Goal: Task Accomplishment & Management: Complete application form

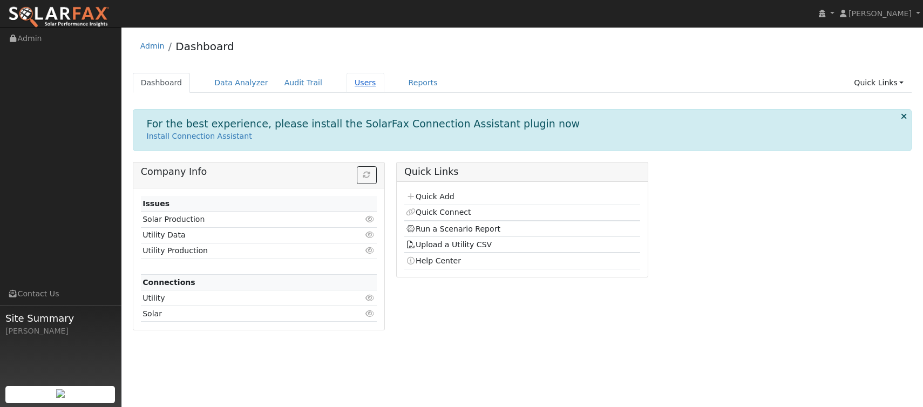
click at [353, 81] on link "Users" at bounding box center [366, 83] width 38 height 20
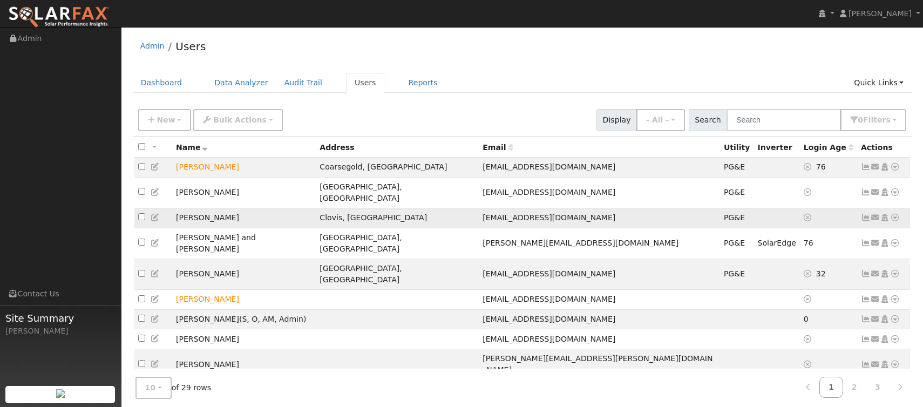
scroll to position [18, 0]
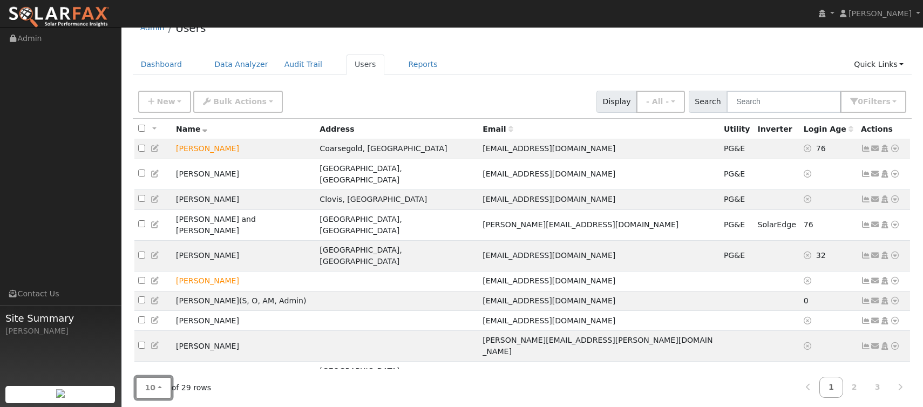
click at [160, 384] on button "10" at bounding box center [154, 388] width 36 height 22
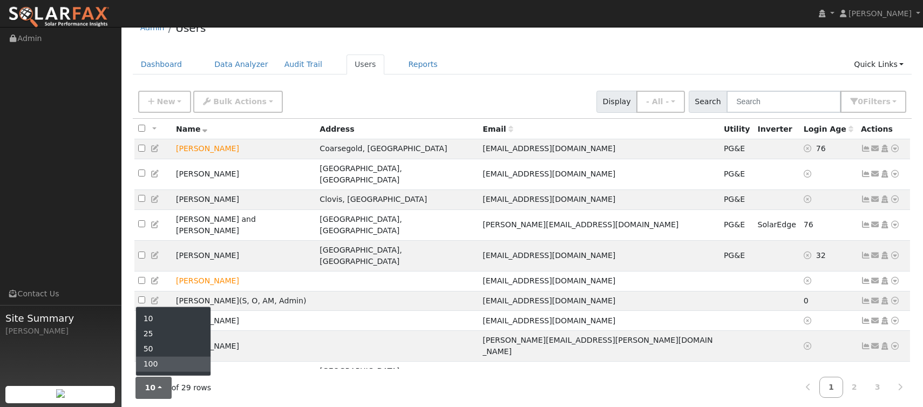
click at [167, 357] on link "100" at bounding box center [173, 364] width 75 height 15
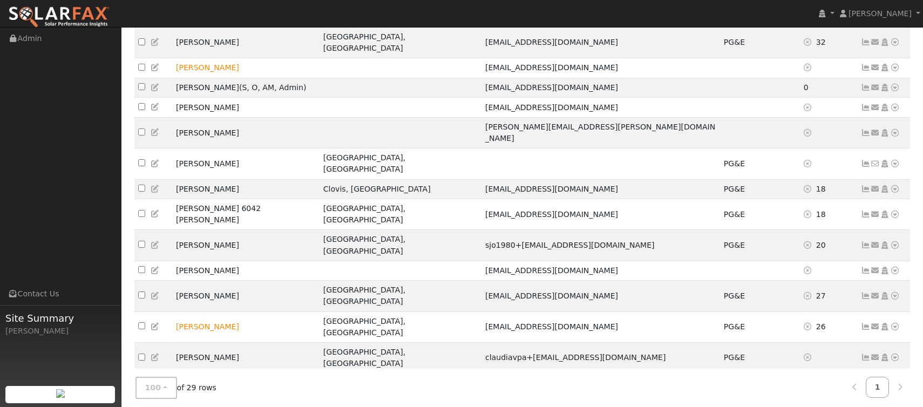
scroll to position [233, 0]
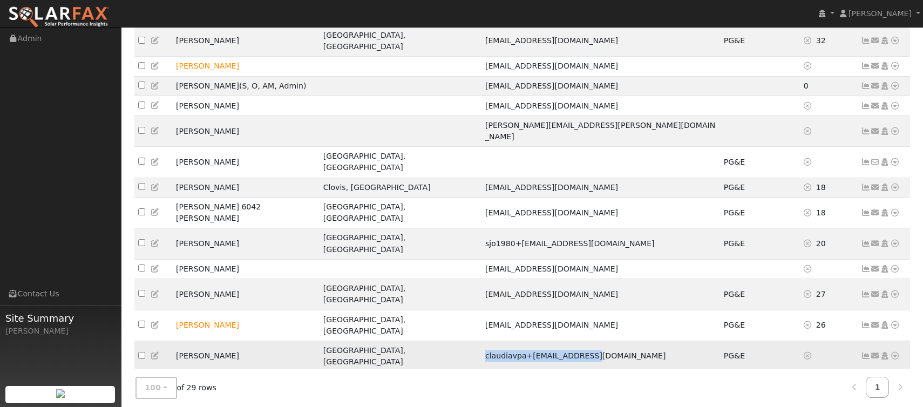
drag, startPoint x: 478, startPoint y: 258, endPoint x: 586, endPoint y: 259, distance: 107.5
click at [586, 341] on td "claudiavpa+[EMAIL_ADDRESS][DOMAIN_NAME]" at bounding box center [601, 356] width 239 height 31
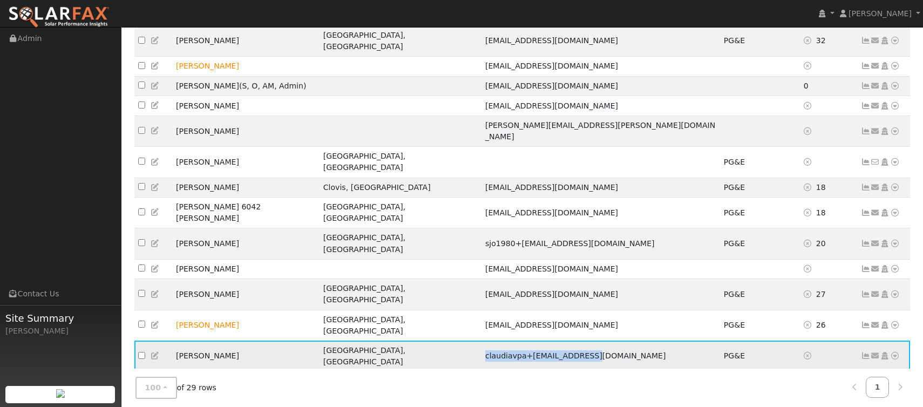
click at [224, 341] on td "[PERSON_NAME]" at bounding box center [245, 356] width 147 height 31
drag, startPoint x: 478, startPoint y: 258, endPoint x: 515, endPoint y: 253, distance: 36.5
click at [515, 352] on span "claudiavpa+12345@yahoo.com" at bounding box center [575, 356] width 181 height 9
copy span "claudiavpa"
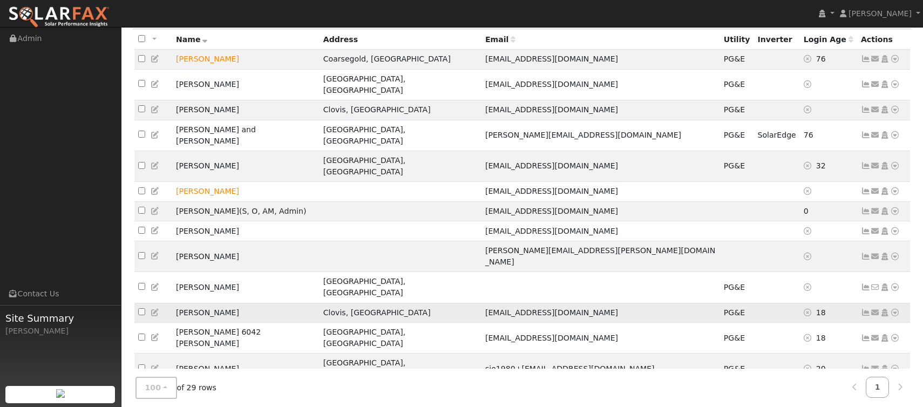
scroll to position [0, 0]
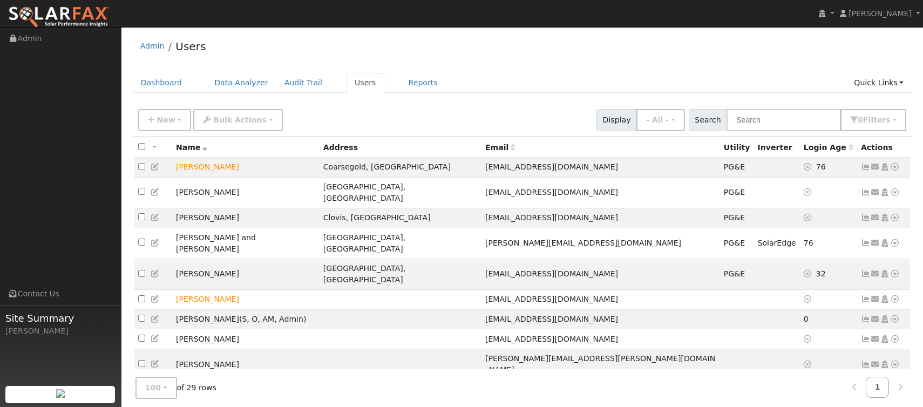
click at [397, 112] on div "New Add User Quick Add Quick Connect Quick Convert Lead Bulk Actions Send Email…" at bounding box center [522, 118] width 773 height 26
click at [167, 120] on span "New" at bounding box center [166, 120] width 18 height 9
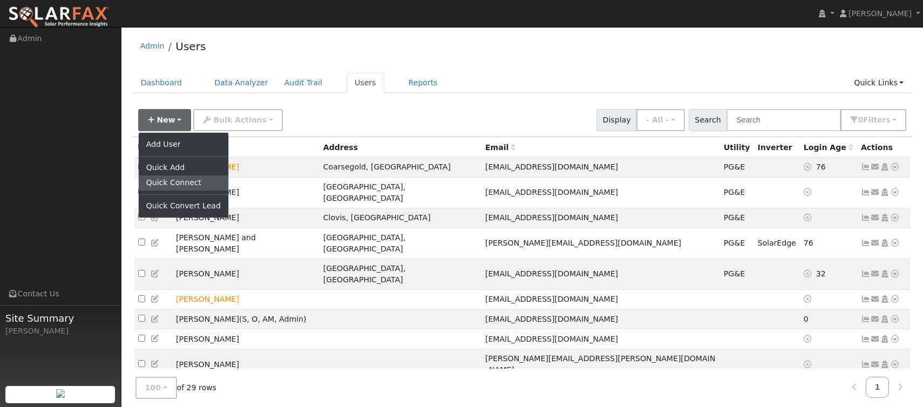
click at [174, 179] on link "Quick Connect" at bounding box center [184, 182] width 90 height 15
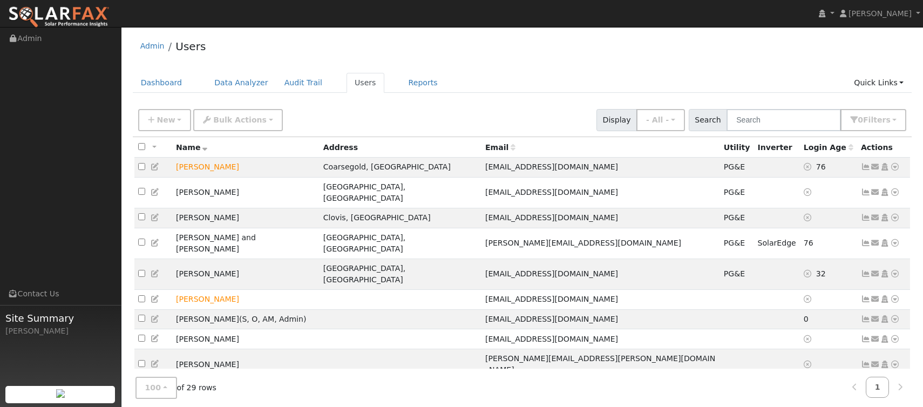
click at [356, 114] on div "New Add User Quick Add Quick Connect Quick Convert Lead Bulk Actions Send Email…" at bounding box center [522, 118] width 773 height 26
click at [355, 82] on link "Users" at bounding box center [366, 83] width 38 height 20
click at [169, 118] on span "New" at bounding box center [166, 120] width 18 height 9
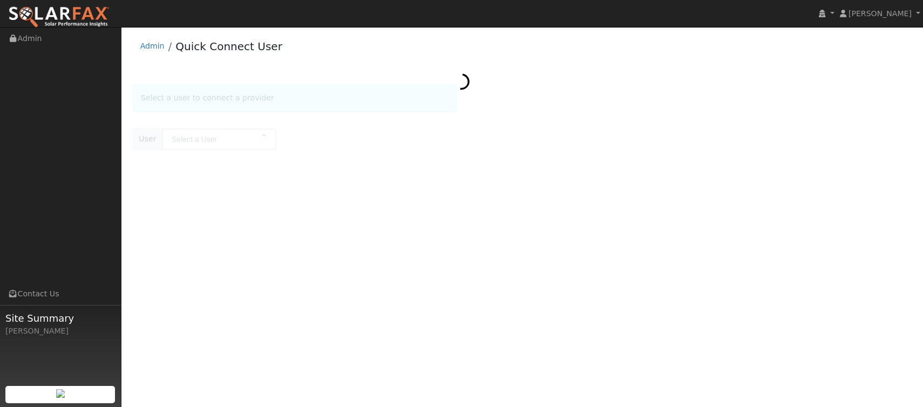
type input "[PERSON_NAME]"
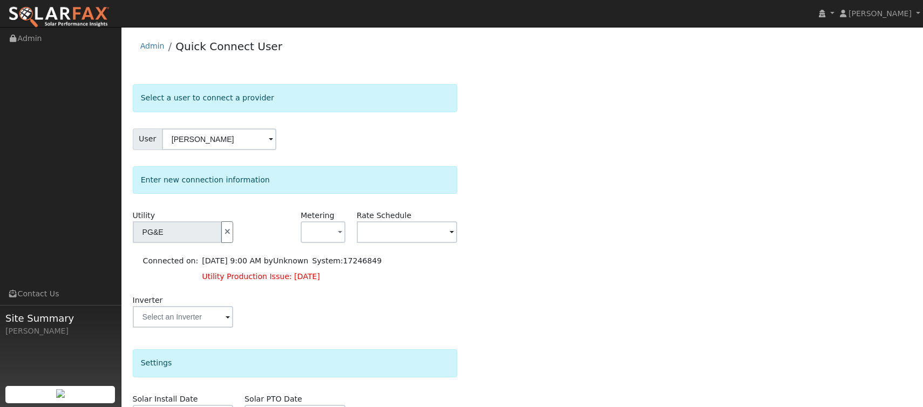
click at [304, 151] on form "Select a user to connect a provider User [PERSON_NAME] Account Default Account …" at bounding box center [295, 321] width 325 height 475
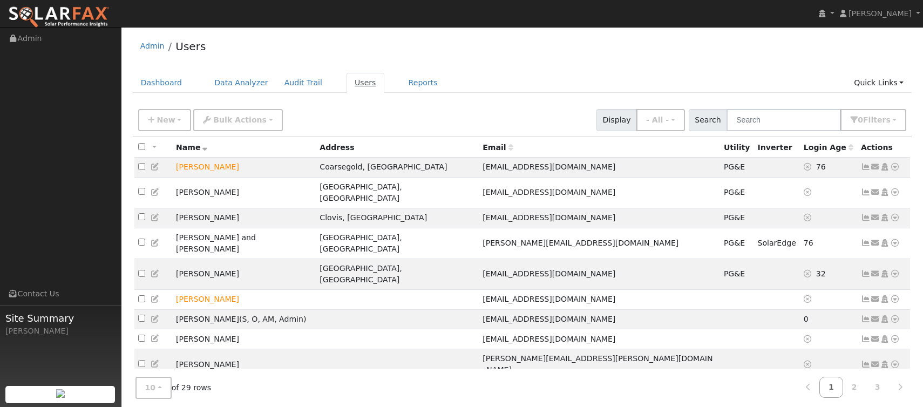
click at [354, 82] on link "Users" at bounding box center [366, 83] width 38 height 20
click at [175, 118] on button "New" at bounding box center [164, 120] width 53 height 22
click at [416, 100] on div "Dashboard Data Analyzer Audit Trail Users Reports Quick Links Quick Add Quick C…" at bounding box center [523, 88] width 780 height 31
click at [175, 123] on button "New" at bounding box center [164, 120] width 53 height 22
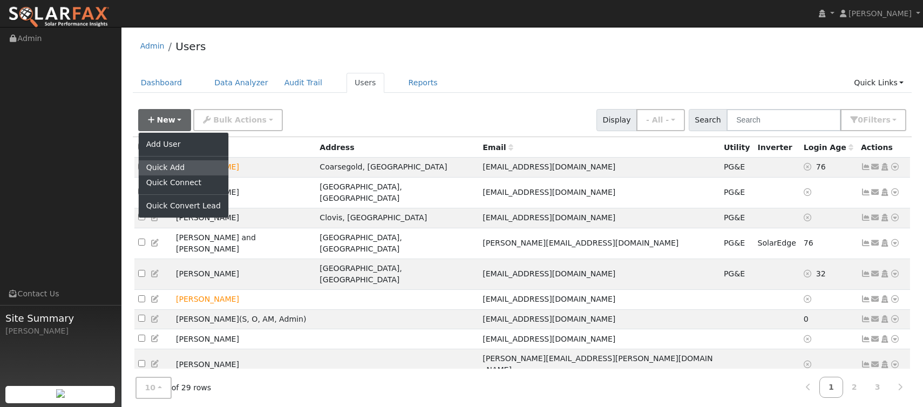
click at [189, 163] on link "Quick Add" at bounding box center [184, 167] width 90 height 15
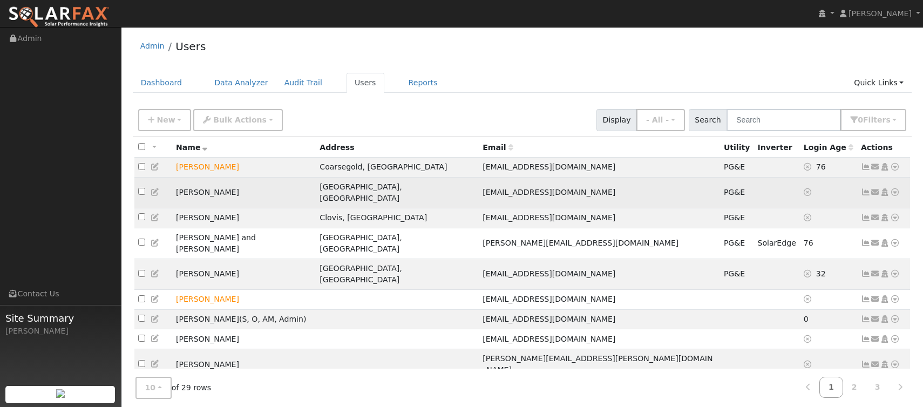
scroll to position [18, 0]
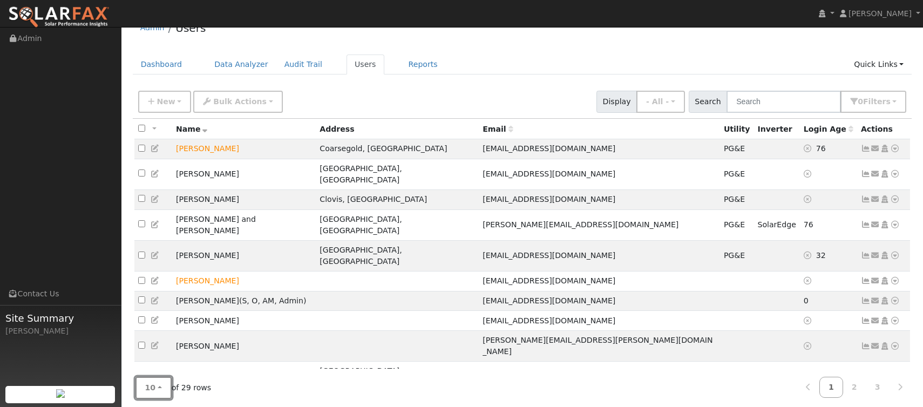
click at [147, 384] on span "10" at bounding box center [150, 387] width 11 height 9
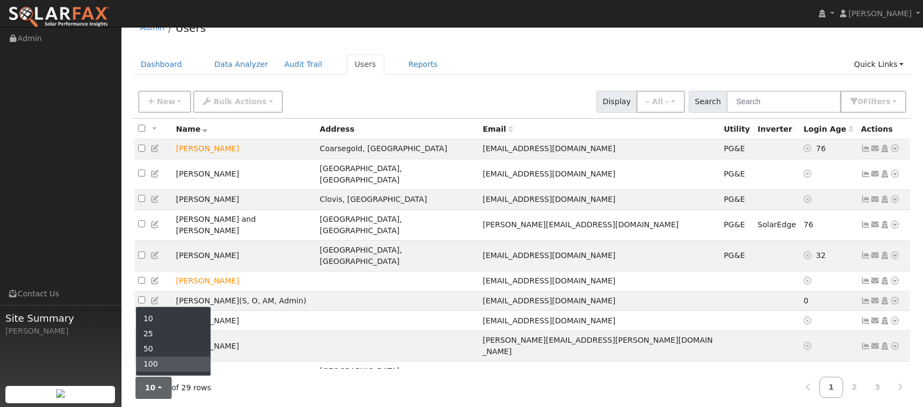
click at [179, 361] on link "100" at bounding box center [173, 364] width 75 height 15
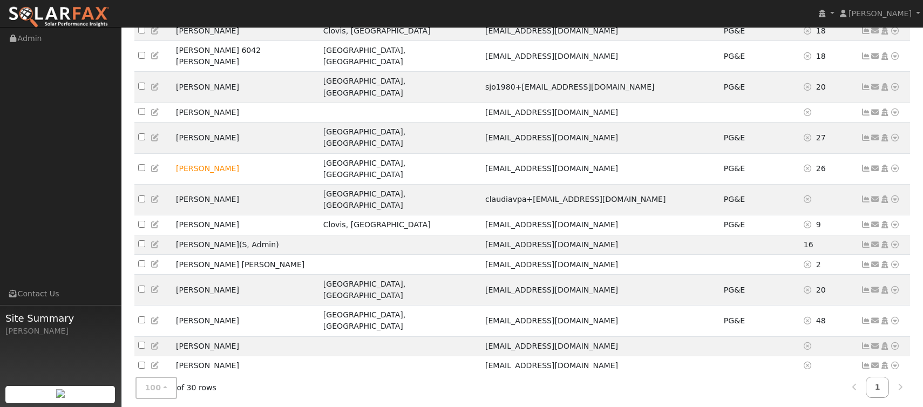
scroll to position [410, 0]
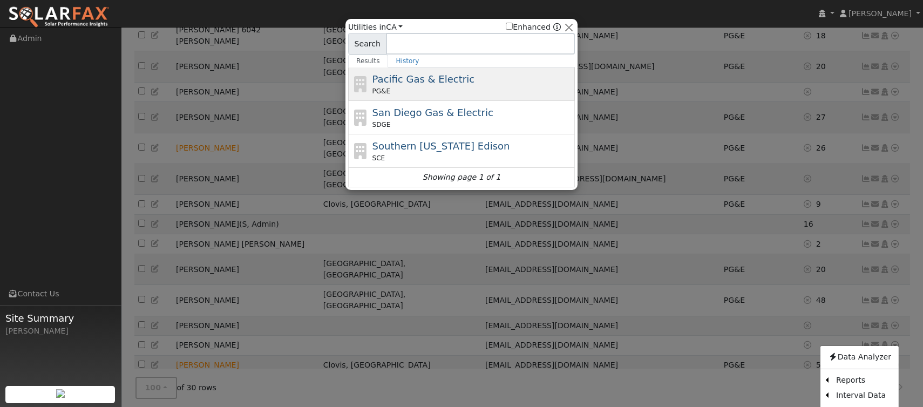
click at [416, 79] on span "Pacific Gas & Electric" at bounding box center [424, 78] width 102 height 11
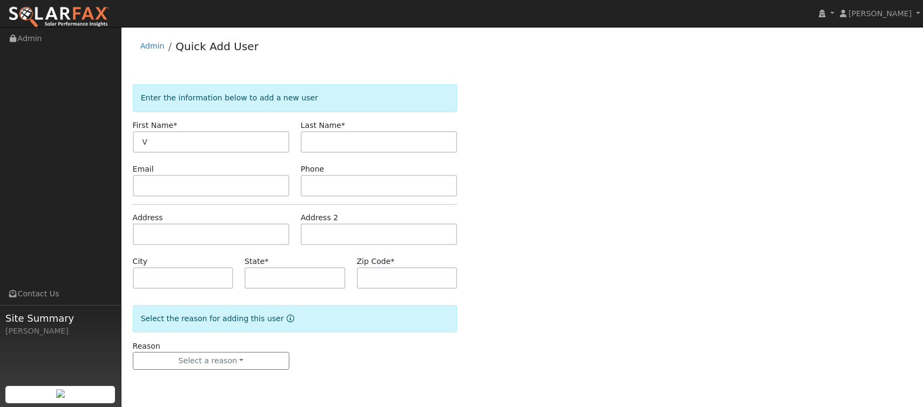
type input "V"
type input "P1"
click at [192, 236] on input "text" at bounding box center [211, 235] width 157 height 22
click at [173, 232] on input "5397" at bounding box center [211, 235] width 157 height 22
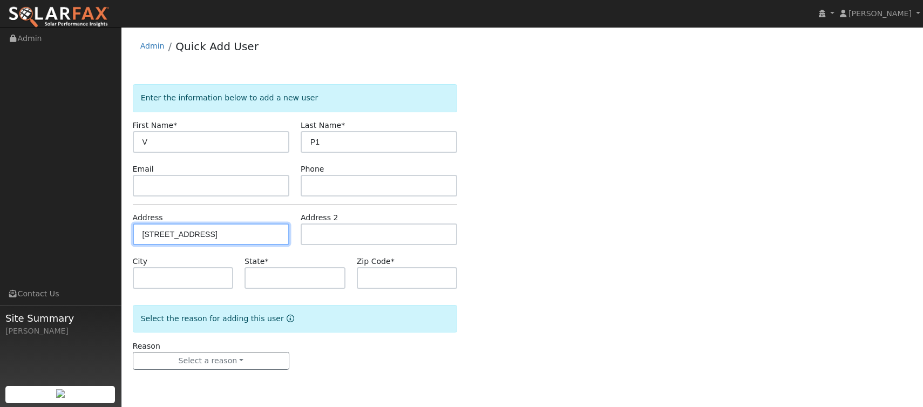
type input "[STREET_ADDRESS]"
type input "[GEOGRAPHIC_DATA]"
type input "CA"
type input "93722"
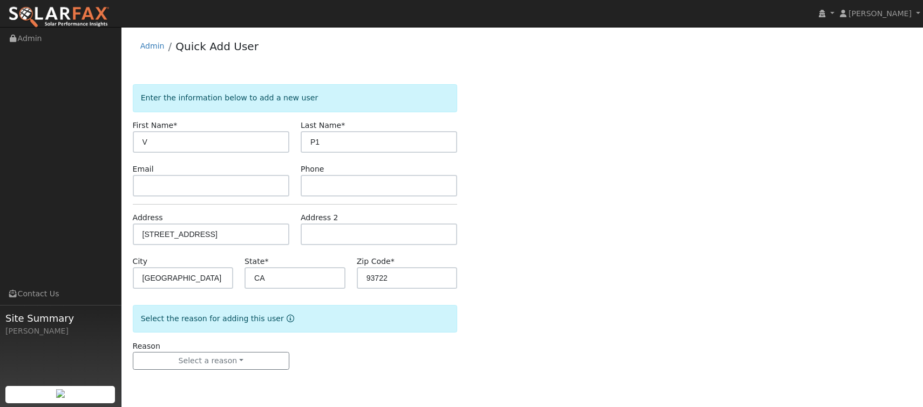
click at [572, 269] on div "Enter the information below to add a new user First Name * V Last Name * P1 Ema…" at bounding box center [523, 237] width 780 height 307
click at [267, 363] on button "Select a reason" at bounding box center [211, 361] width 157 height 18
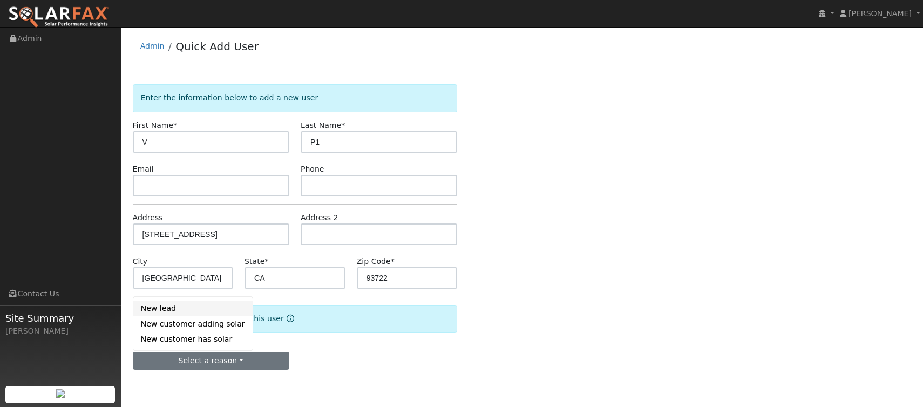
click at [197, 310] on link "New lead" at bounding box center [192, 308] width 119 height 15
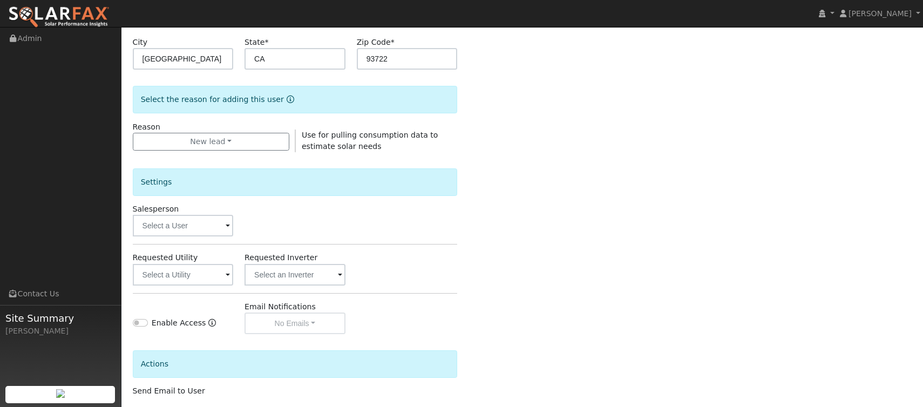
scroll to position [240, 0]
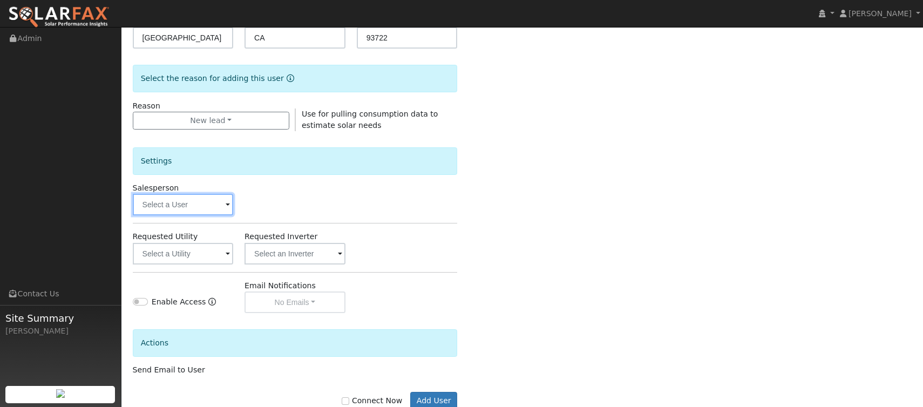
click at [220, 204] on input "text" at bounding box center [183, 205] width 100 height 22
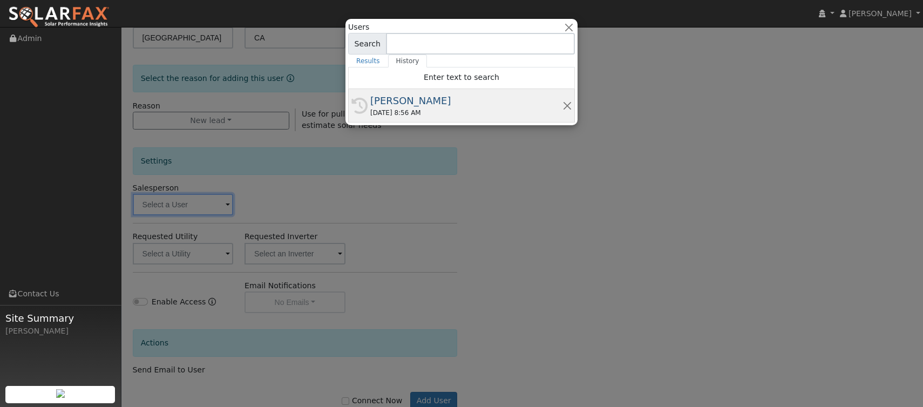
click at [533, 112] on div "[DATE] 8:56 AM" at bounding box center [466, 113] width 192 height 10
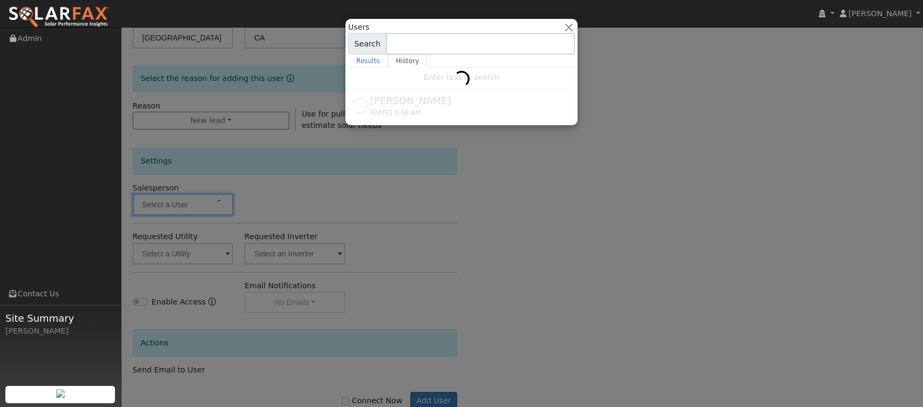
click at [424, 223] on div at bounding box center [461, 203] width 923 height 407
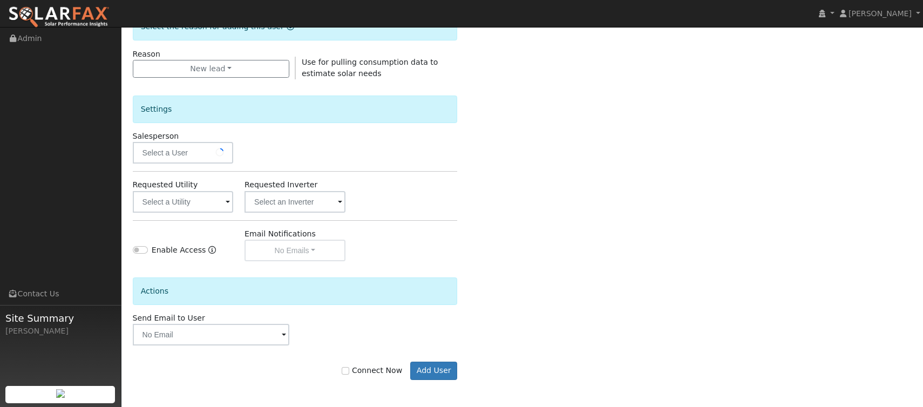
type input "[PERSON_NAME]"
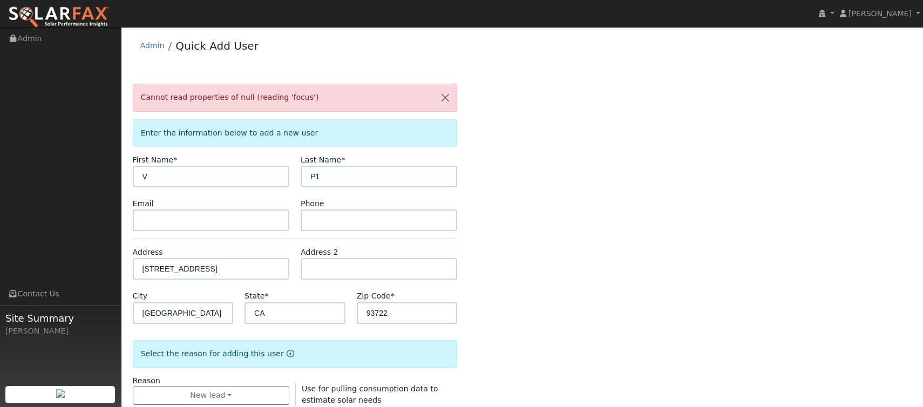
scroll to position [0, 0]
click at [222, 219] on input "text" at bounding box center [211, 221] width 157 height 22
click at [514, 190] on div "Cannot read properties of null (reading 'focus') Enter the information below to…" at bounding box center [523, 406] width 780 height 645
click at [147, 266] on input "[STREET_ADDRESS]" at bounding box center [211, 270] width 157 height 22
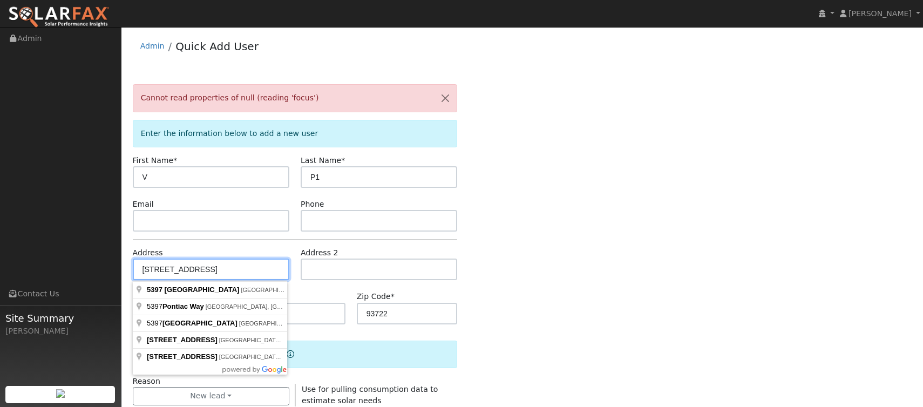
click at [177, 271] on input "[STREET_ADDRESS]" at bounding box center [211, 270] width 157 height 22
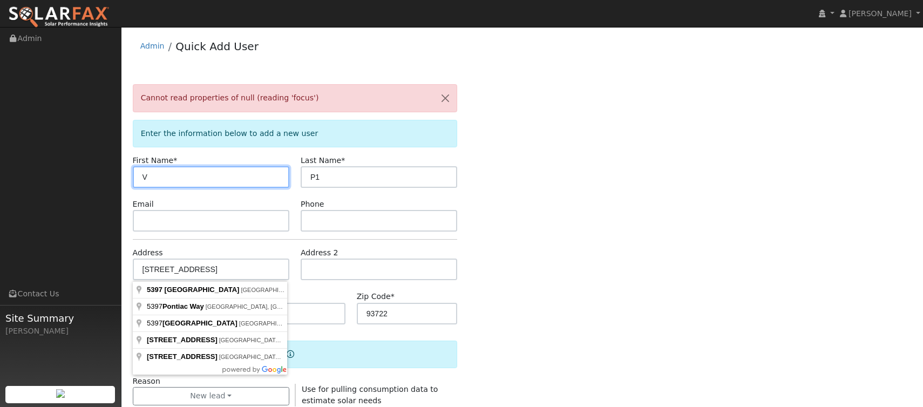
click at [158, 180] on input "V" at bounding box center [211, 177] width 157 height 22
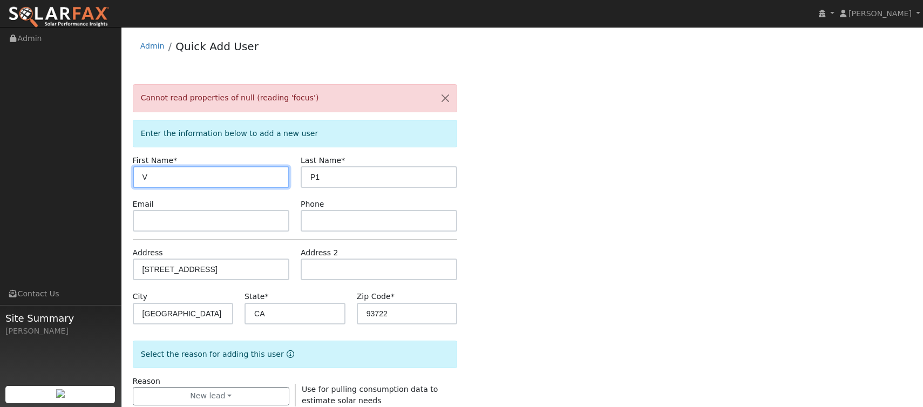
click at [158, 180] on input "V" at bounding box center [211, 177] width 157 height 22
type input "Daisy"
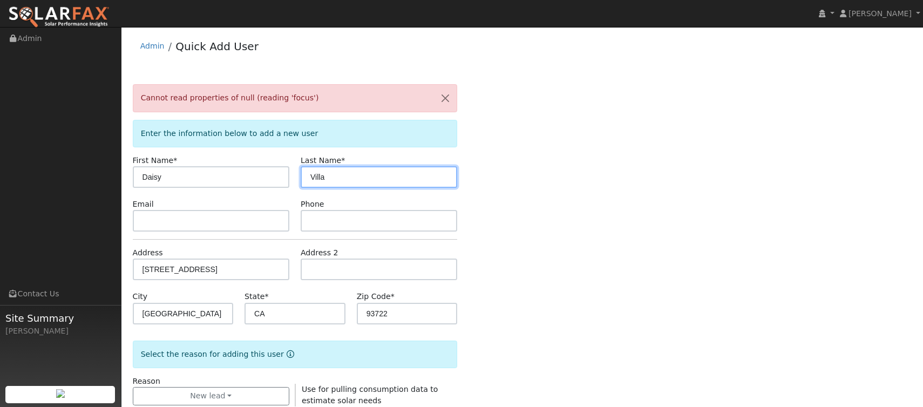
type input "Villa"
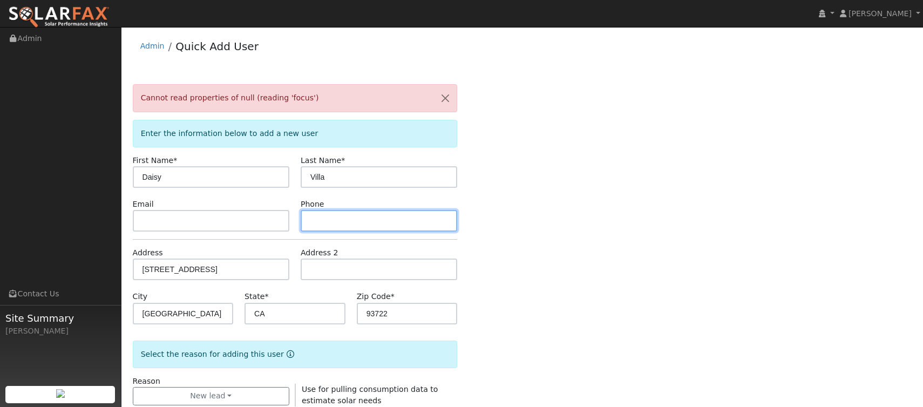
click at [322, 218] on input "text" at bounding box center [379, 221] width 157 height 22
type input "5593655460"
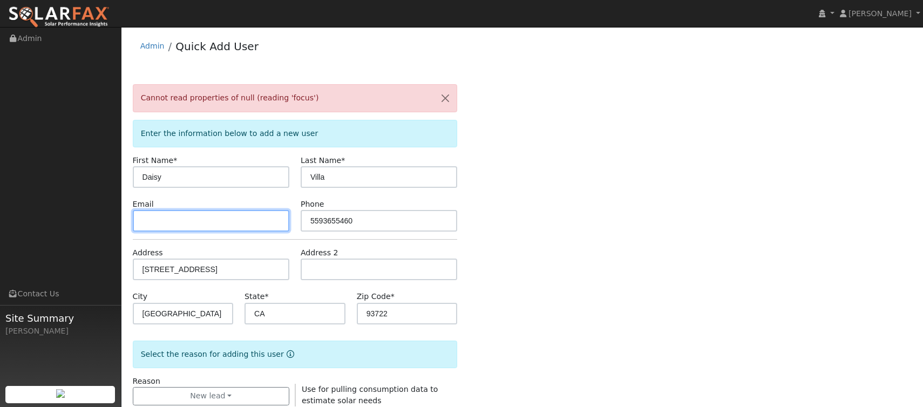
click at [251, 218] on input "text" at bounding box center [211, 221] width 157 height 22
type input "N"
type input "[EMAIL_ADDRESS][DOMAIN_NAME]"
click at [549, 245] on div "Cannot read properties of null (reading 'focus') Enter the information below to…" at bounding box center [523, 406] width 780 height 645
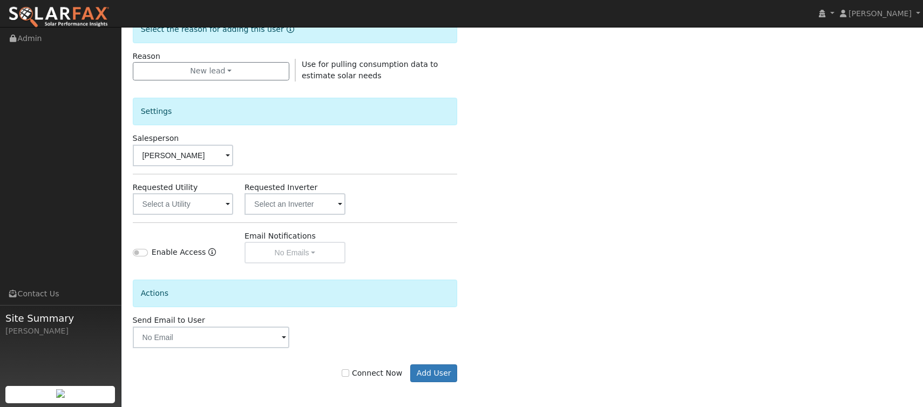
scroll to position [327, 0]
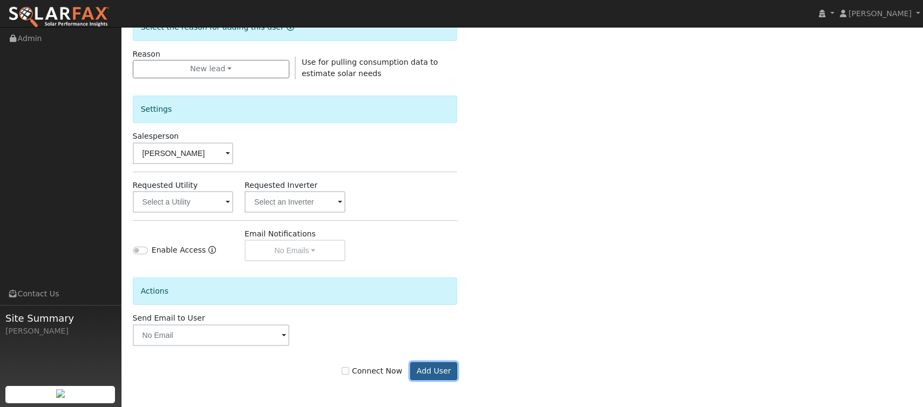
click at [429, 371] on button "Add User" at bounding box center [433, 371] width 47 height 18
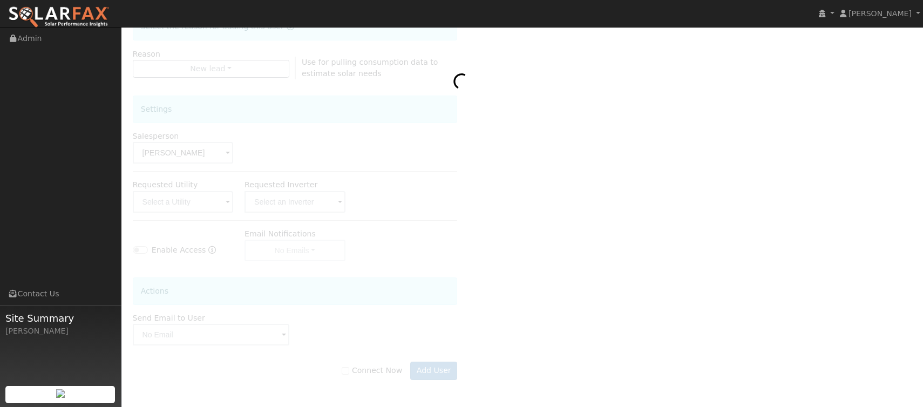
click at [521, 158] on div at bounding box center [523, 97] width 780 height 610
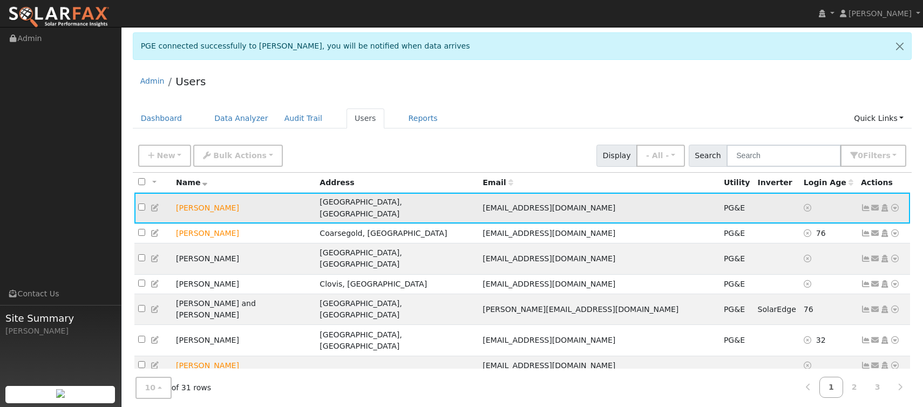
click at [850, 200] on td at bounding box center [828, 208] width 57 height 31
click at [194, 202] on td "[PERSON_NAME]" at bounding box center [244, 208] width 144 height 31
click at [896, 204] on icon at bounding box center [895, 208] width 10 height 8
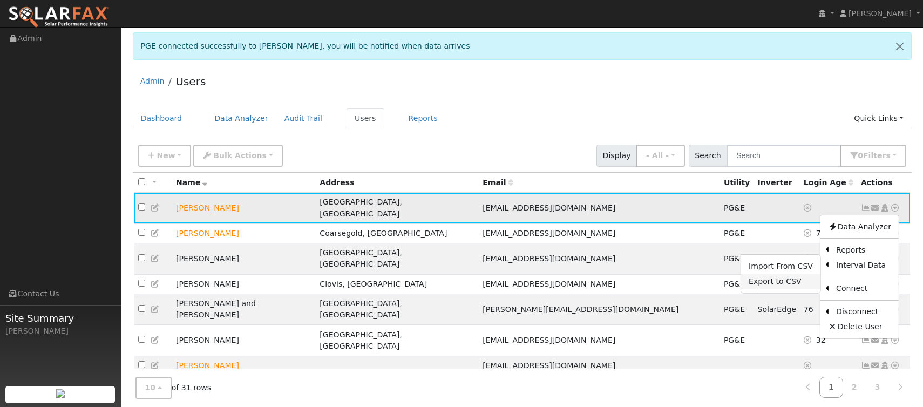
click at [786, 274] on link "Export to CSV" at bounding box center [780, 281] width 79 height 15
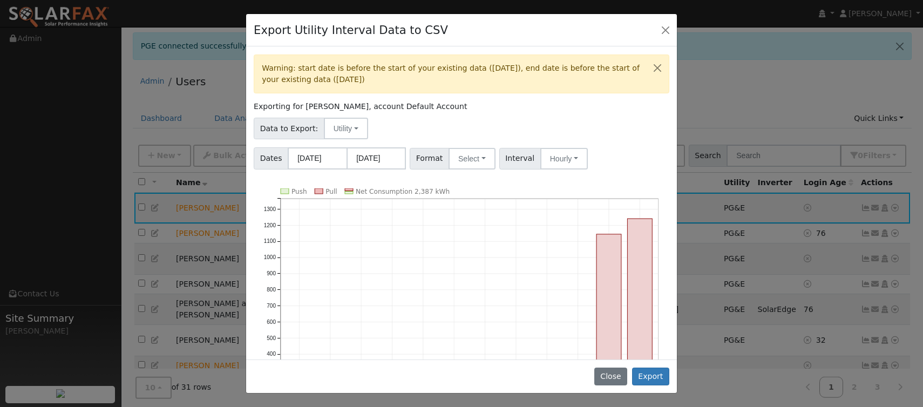
click at [545, 110] on div "Exporting for [PERSON_NAME], account Default Account" at bounding box center [462, 106] width 416 height 11
click at [609, 374] on button "Close" at bounding box center [611, 377] width 33 height 18
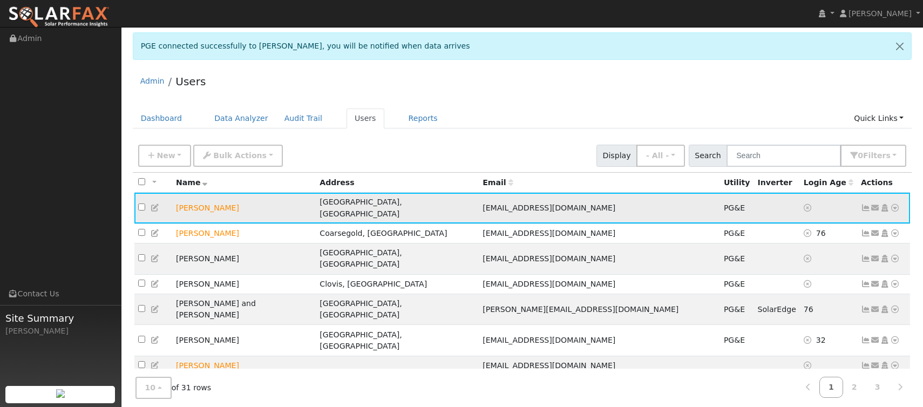
click at [865, 204] on icon at bounding box center [866, 208] width 10 height 8
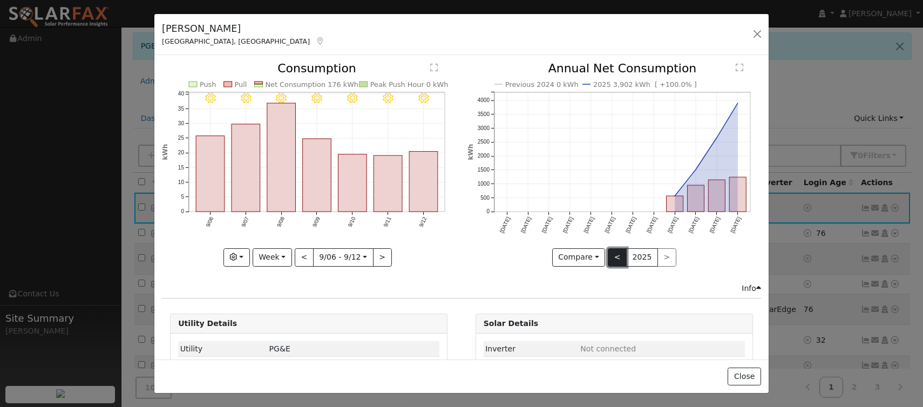
click at [616, 254] on button "<" at bounding box center [617, 257] width 19 height 18
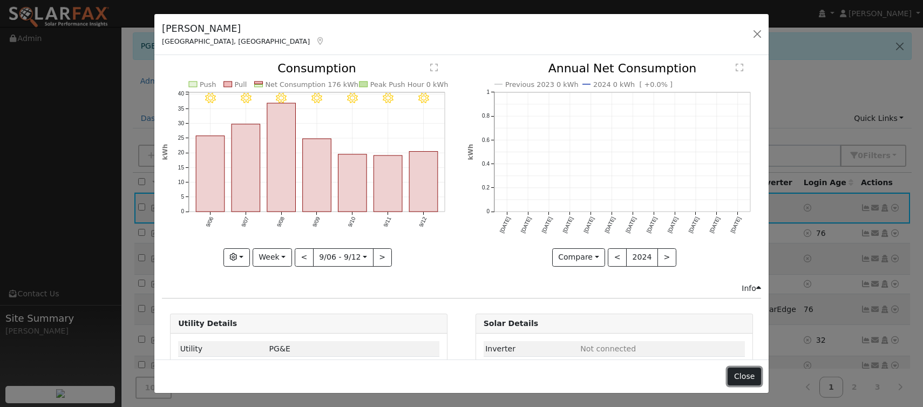
click at [749, 376] on button "Close" at bounding box center [744, 377] width 33 height 18
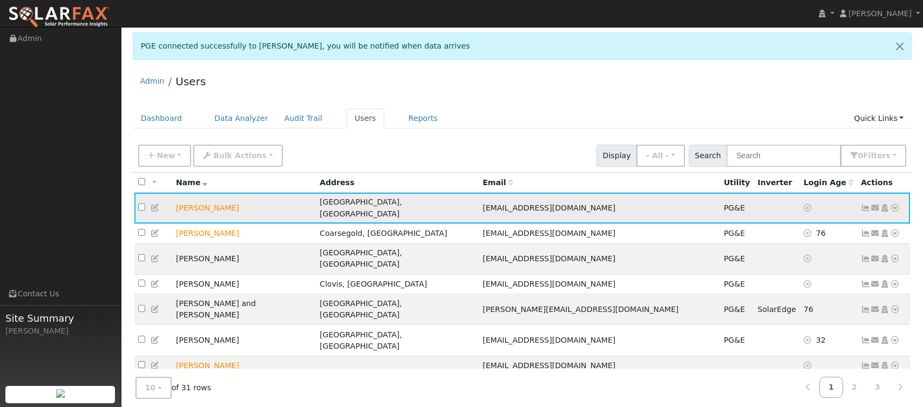
click at [863, 204] on icon at bounding box center [866, 208] width 10 height 8
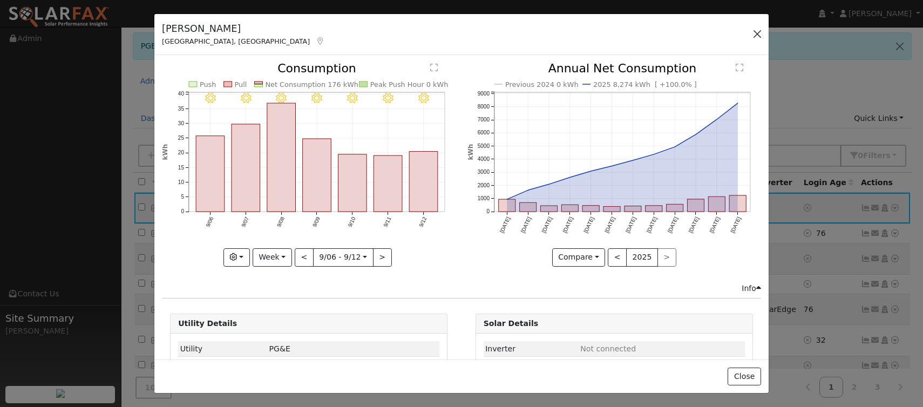
click at [753, 36] on button "button" at bounding box center [757, 33] width 15 height 15
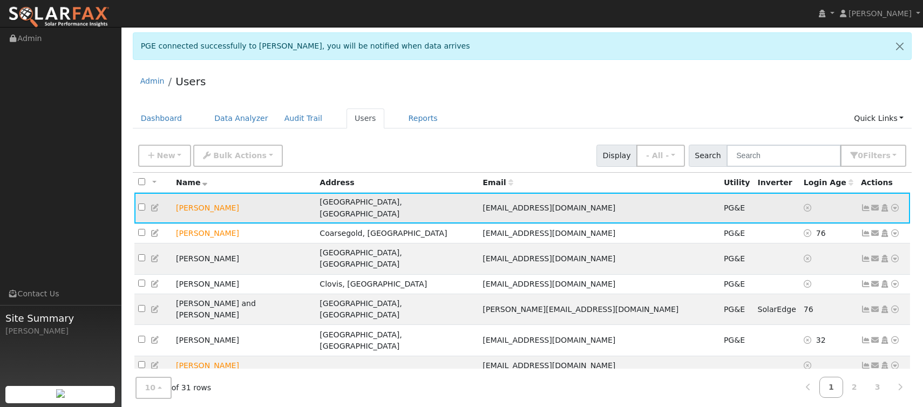
click at [896, 204] on icon at bounding box center [895, 208] width 10 height 8
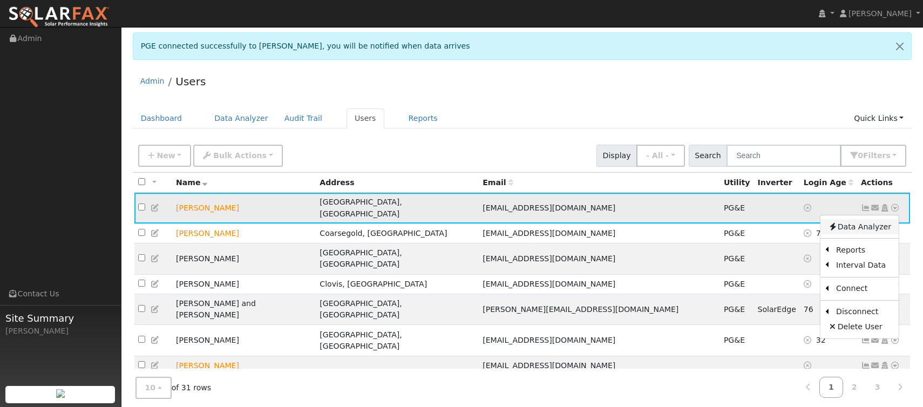
click at [855, 223] on link "Data Analyzer" at bounding box center [860, 226] width 78 height 15
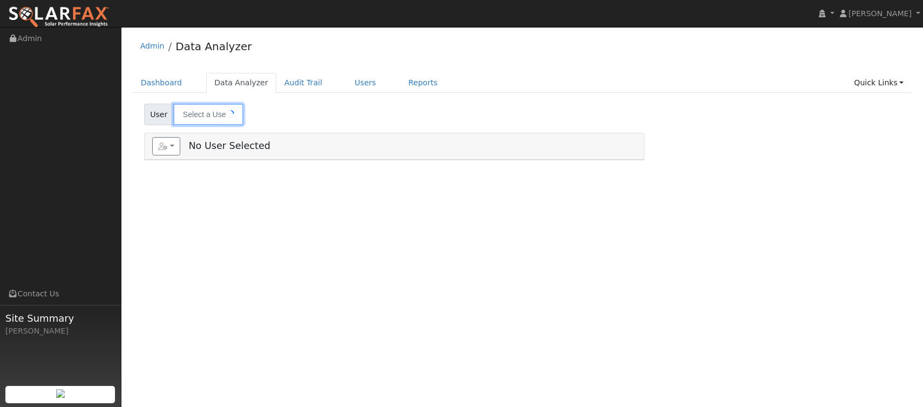
type input "[PERSON_NAME]"
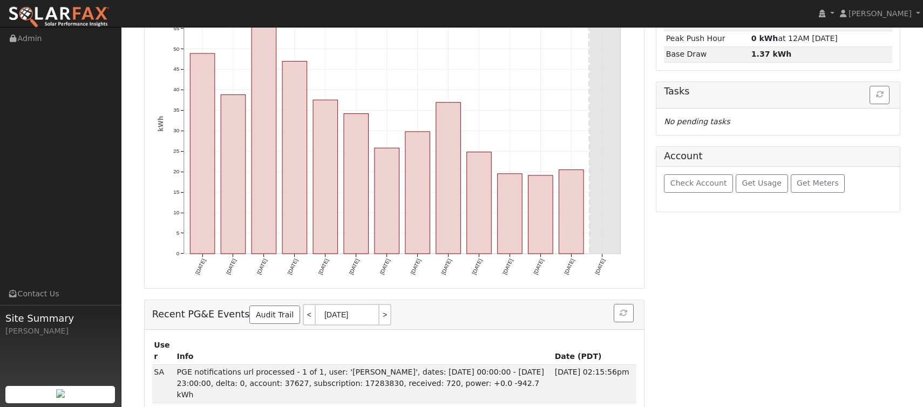
scroll to position [186, 0]
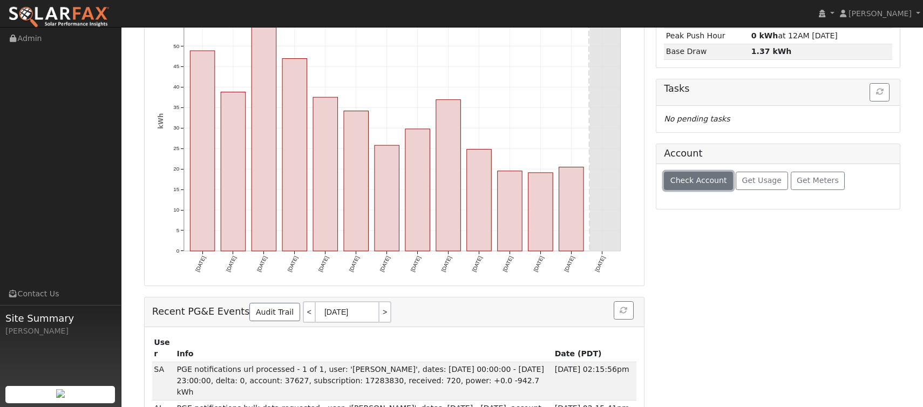
click at [712, 183] on span "Check Account" at bounding box center [699, 180] width 57 height 9
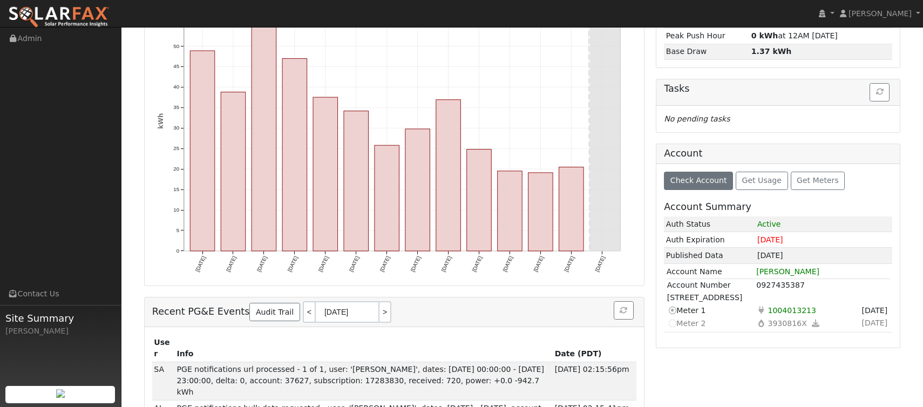
drag, startPoint x: 667, startPoint y: 298, endPoint x: 807, endPoint y: 293, distance: 140.5
click at [807, 293] on td "[STREET_ADDRESS]" at bounding box center [779, 298] width 224 height 12
copy td "[STREET_ADDRESS]"
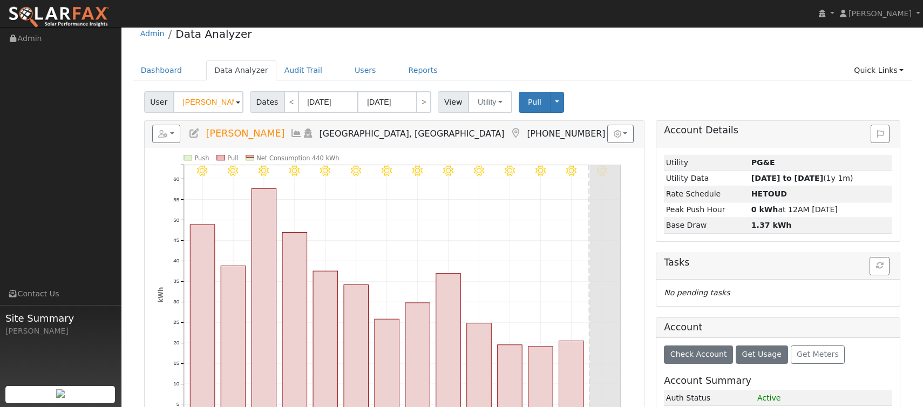
scroll to position [0, 0]
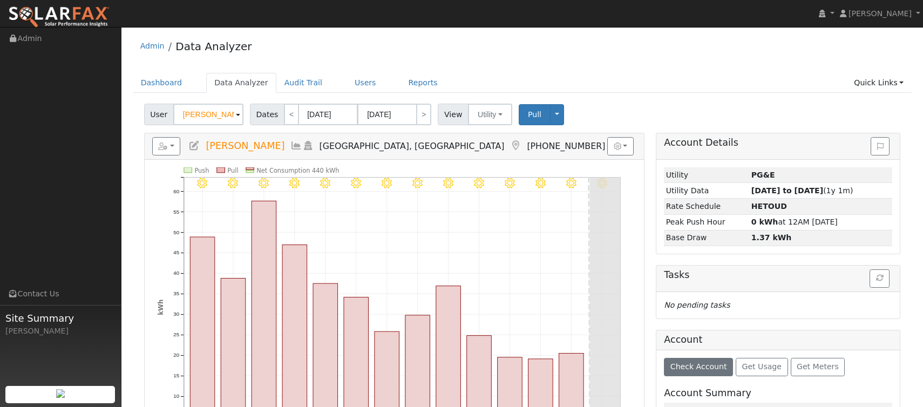
click at [781, 89] on ul "Dashboard Data Analyzer Audit Trail Users Reports Quick Links Quick Add Quick C…" at bounding box center [523, 83] width 780 height 20
click at [355, 82] on link "Users" at bounding box center [366, 83] width 38 height 20
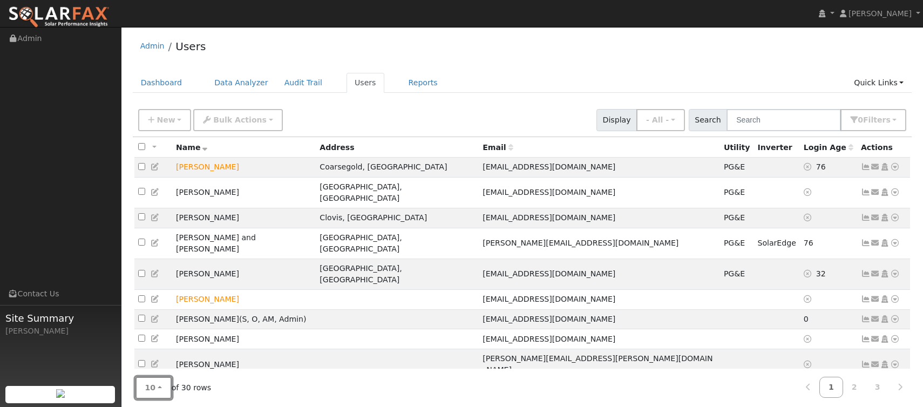
click at [161, 389] on button "10" at bounding box center [154, 388] width 36 height 22
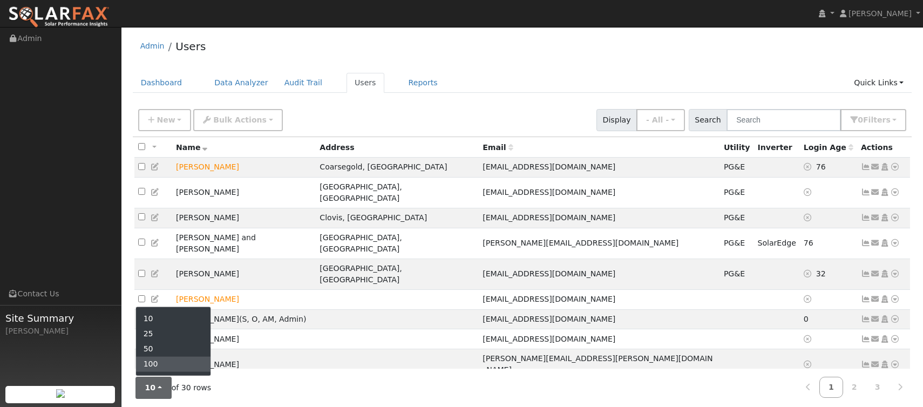
click at [168, 369] on link "100" at bounding box center [173, 364] width 75 height 15
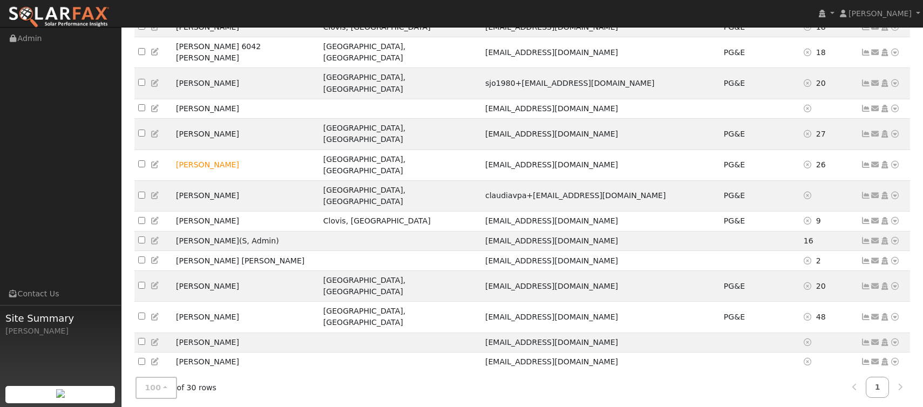
scroll to position [410, 0]
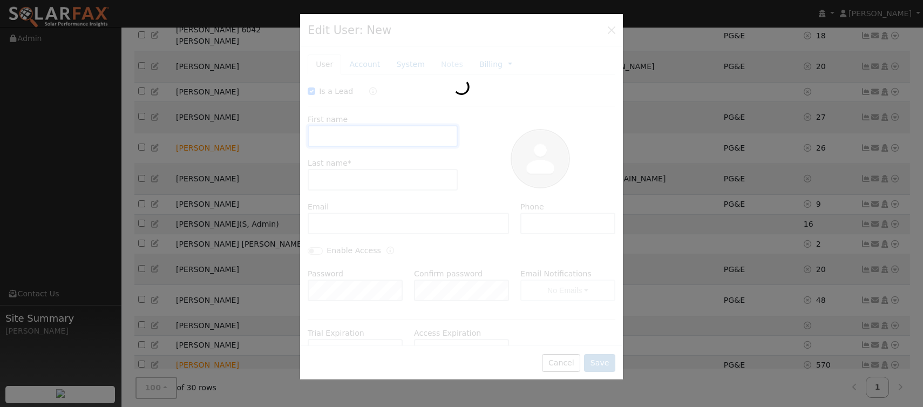
checkbox input "true"
type input "Daisy"
type input "Villa"
type input "need1234@gmail.com"
type input "5593655460"
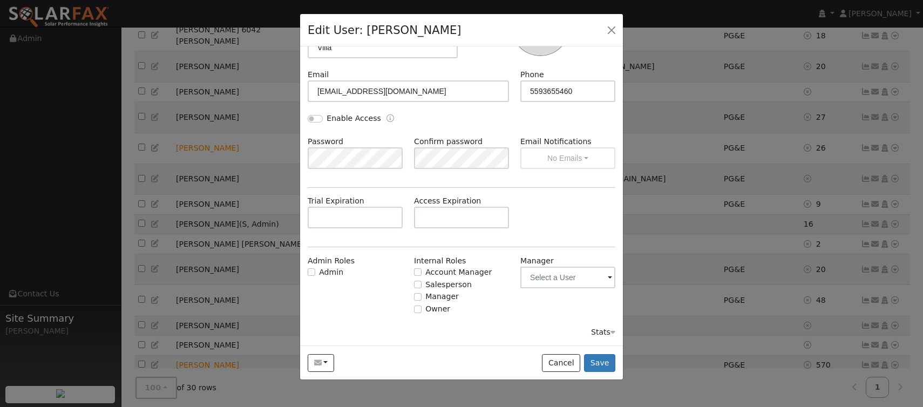
scroll to position [0, 0]
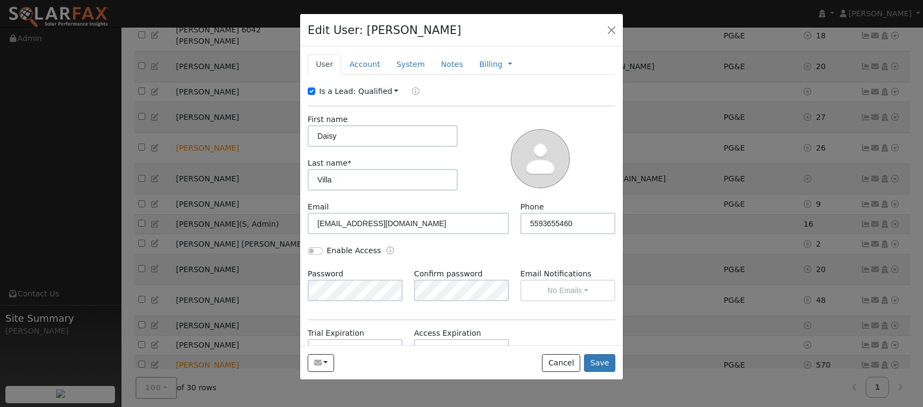
click at [501, 123] on div at bounding box center [541, 157] width 158 height 87
click at [357, 63] on link "Account" at bounding box center [364, 65] width 47 height 20
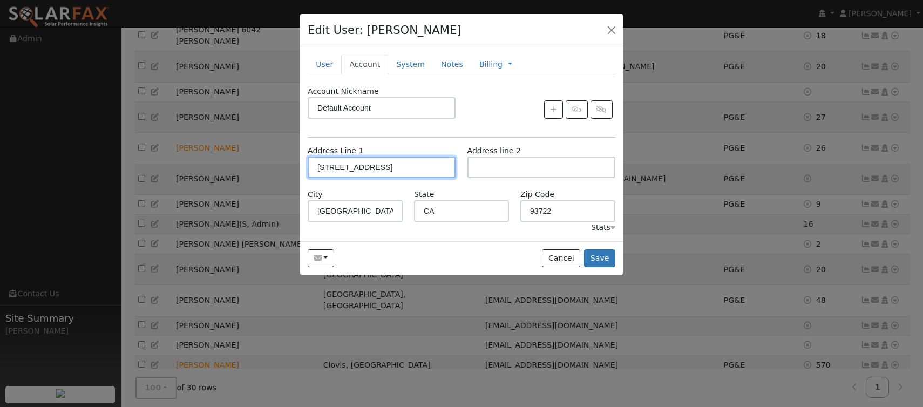
click at [416, 172] on input "[STREET_ADDRESS]" at bounding box center [382, 168] width 148 height 22
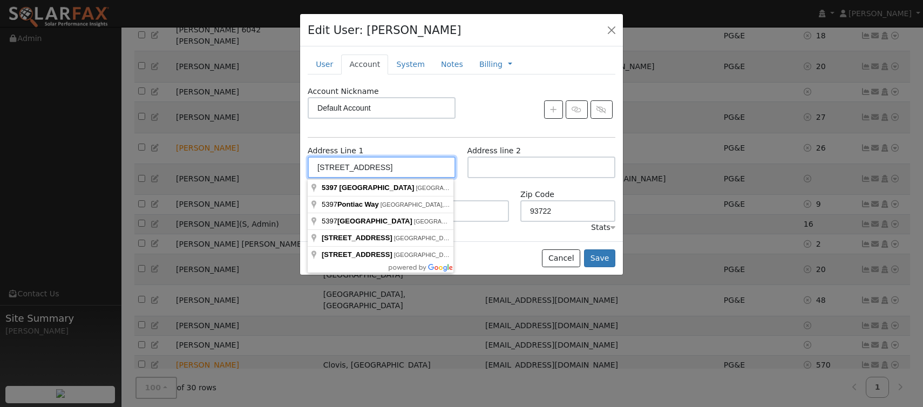
paste input "1967 W Terrace Ave, Fresno, CA 93705"
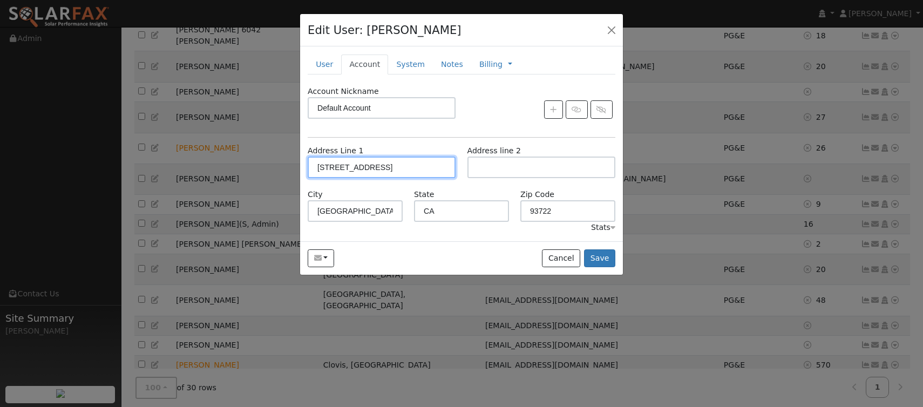
type input "1967 West Terrace Avenue"
type input "93705"
click at [601, 262] on button "Save" at bounding box center [599, 258] width 31 height 18
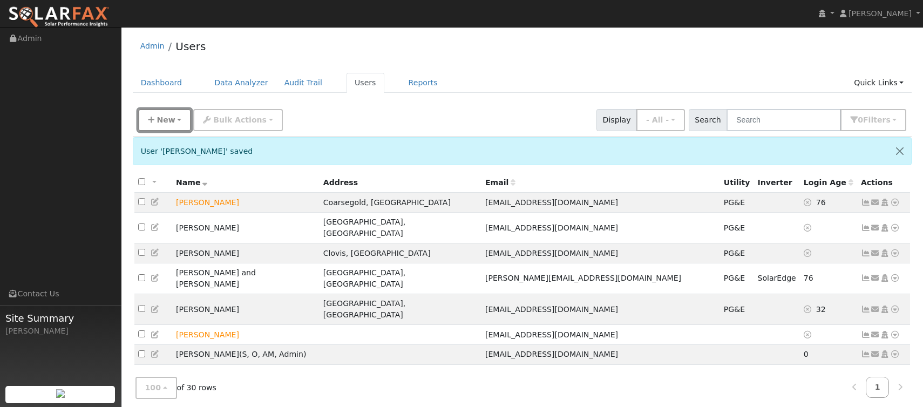
click at [166, 125] on button "New" at bounding box center [164, 120] width 53 height 22
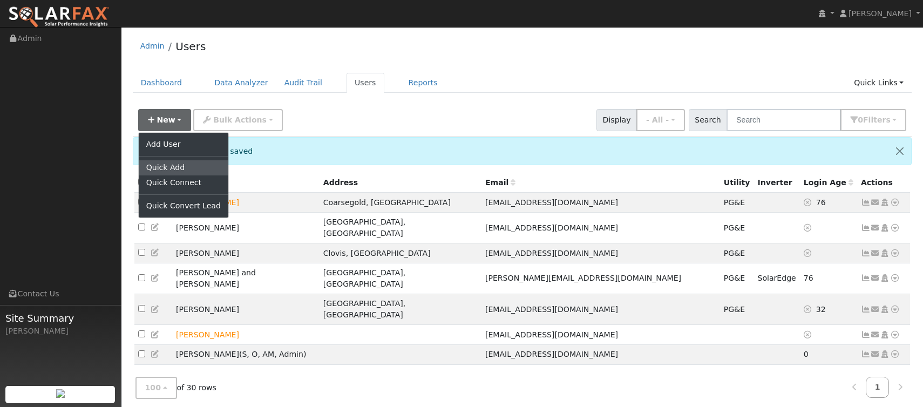
click at [192, 170] on link "Quick Add" at bounding box center [184, 167] width 90 height 15
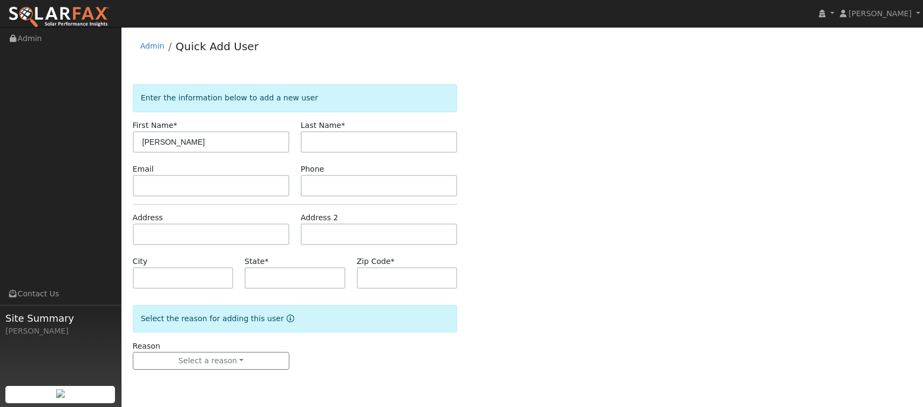
type input "[PERSON_NAME]"
type input "Gabriella"
click at [211, 192] on input "text" at bounding box center [211, 186] width 157 height 22
click at [210, 181] on input "text" at bounding box center [211, 186] width 157 height 22
click at [168, 238] on input "text" at bounding box center [211, 235] width 157 height 22
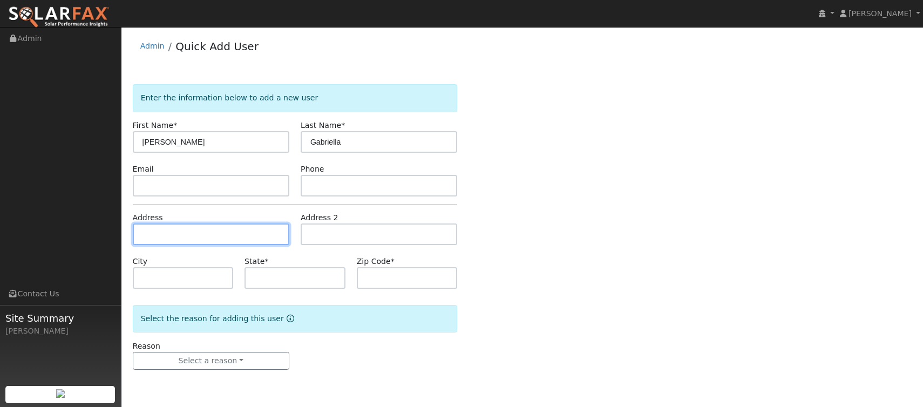
click at [168, 238] on input "text" at bounding box center [211, 235] width 157 height 22
type input "[STREET_ADDRESS]"
type input "[GEOGRAPHIC_DATA]"
type input "CA"
type input "93722"
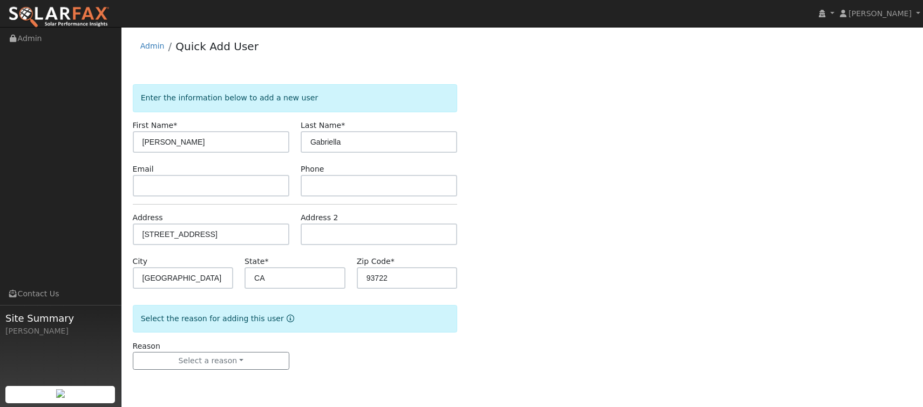
click at [622, 264] on div "Enter the information below to add a new user First Name * [PERSON_NAME] Last N…" at bounding box center [523, 237] width 780 height 307
click at [251, 361] on button "Select a reason" at bounding box center [211, 361] width 157 height 18
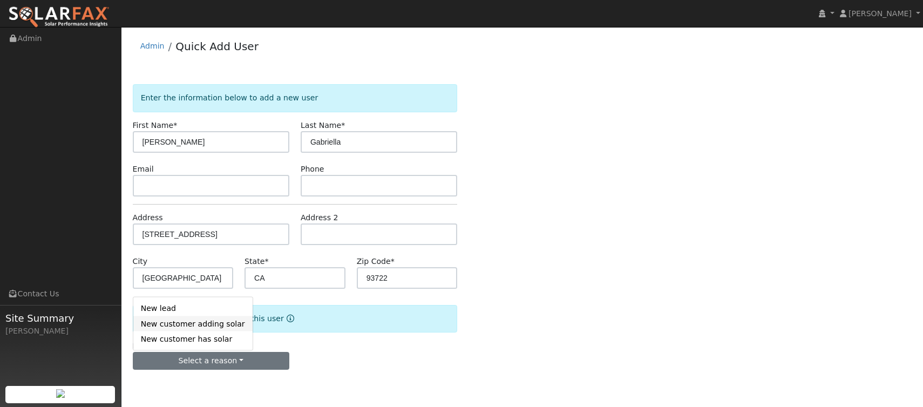
click at [214, 323] on link "New customer adding solar" at bounding box center [192, 323] width 119 height 15
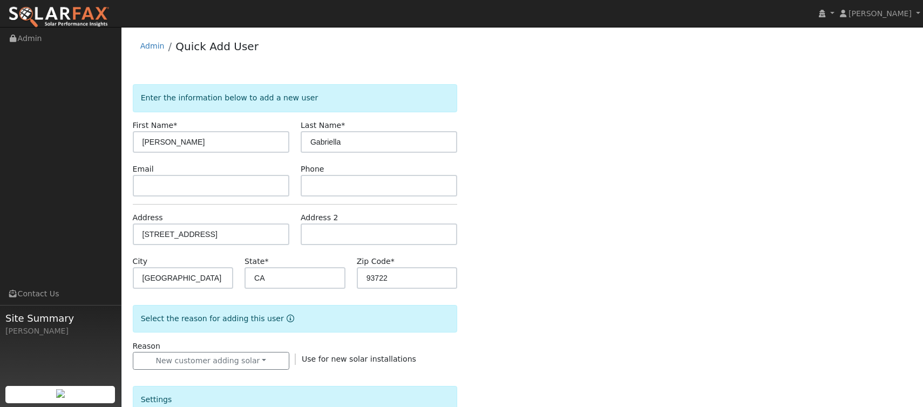
click at [541, 326] on div "Enter the information below to add a new user First Name * [PERSON_NAME] Last N…" at bounding box center [523, 388] width 780 height 608
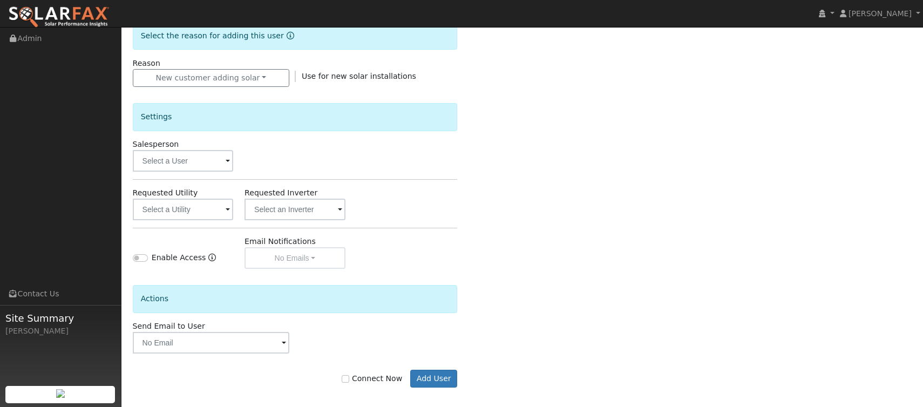
scroll to position [291, 0]
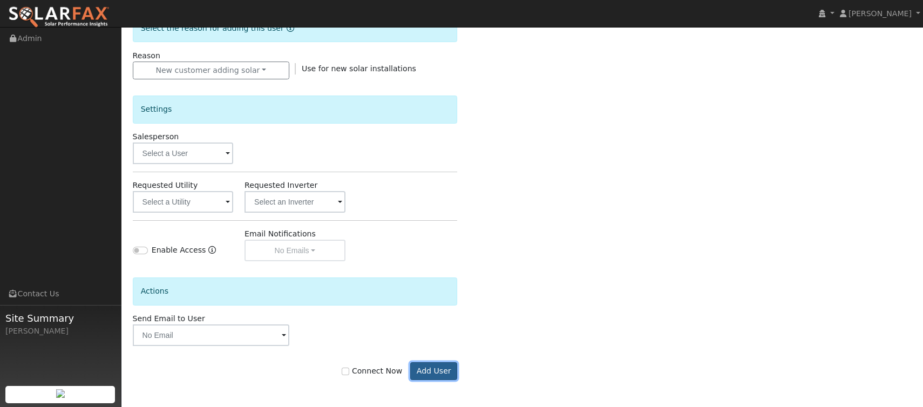
click at [434, 369] on button "Add User" at bounding box center [433, 371] width 47 height 18
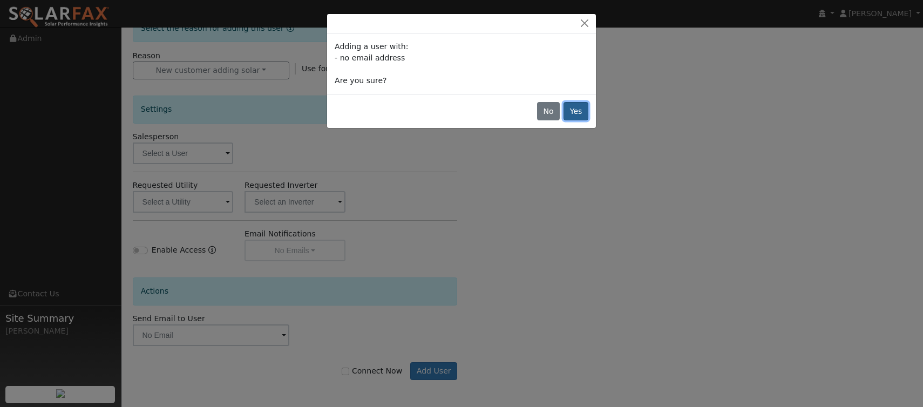
click at [581, 110] on button "Yes" at bounding box center [576, 111] width 25 height 18
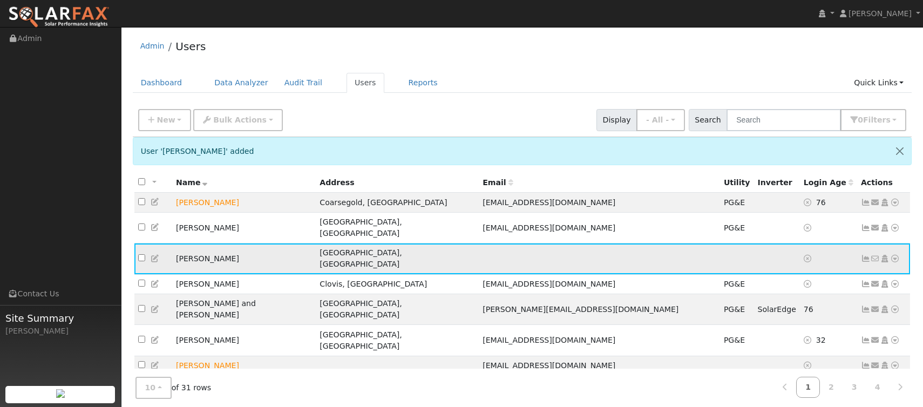
click at [895, 255] on icon at bounding box center [895, 259] width 10 height 8
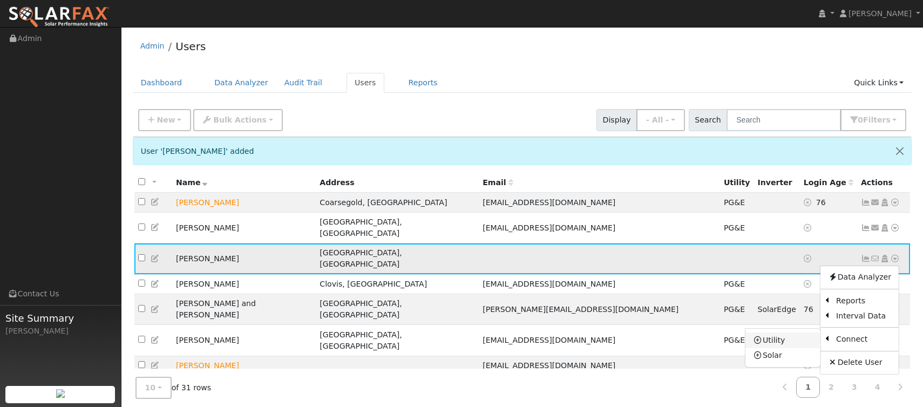
click at [795, 333] on link "Utility" at bounding box center [783, 340] width 75 height 15
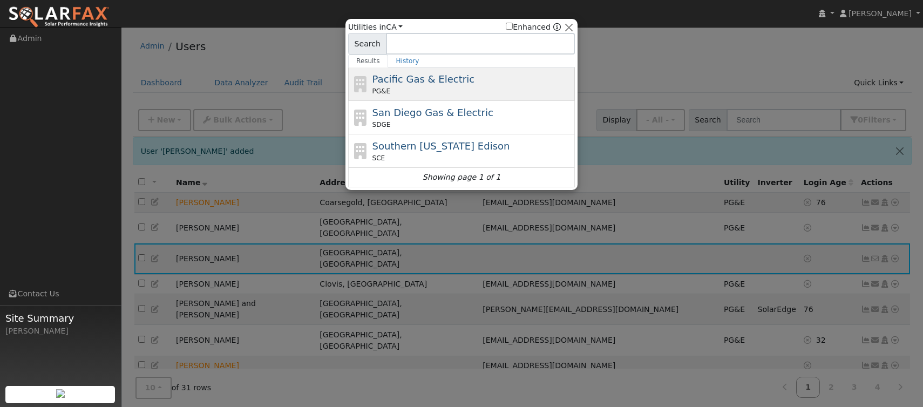
click at [521, 85] on div "Pacific Gas & Electric PG&E" at bounding box center [473, 84] width 200 height 24
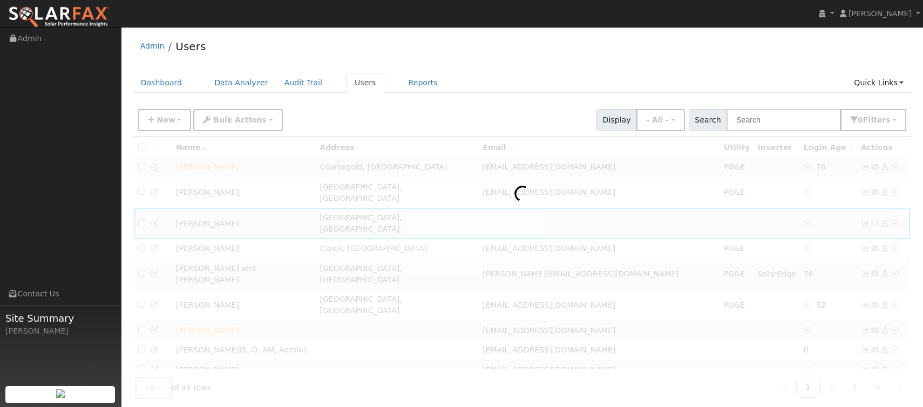
click at [517, 298] on div at bounding box center [523, 278] width 780 height 283
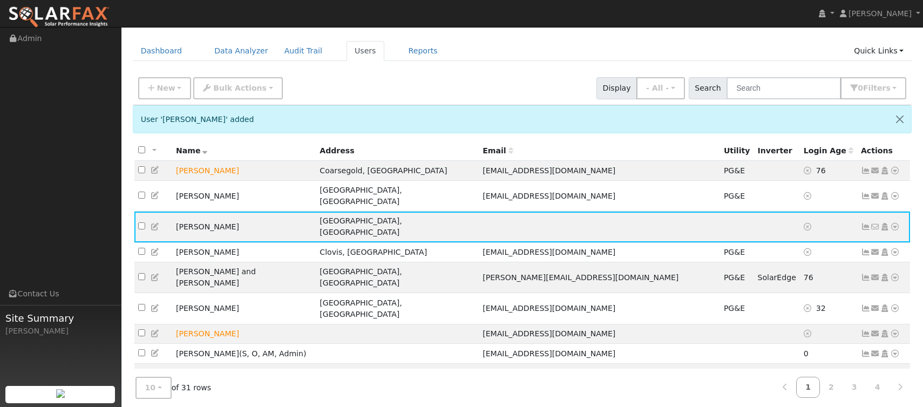
scroll to position [53, 0]
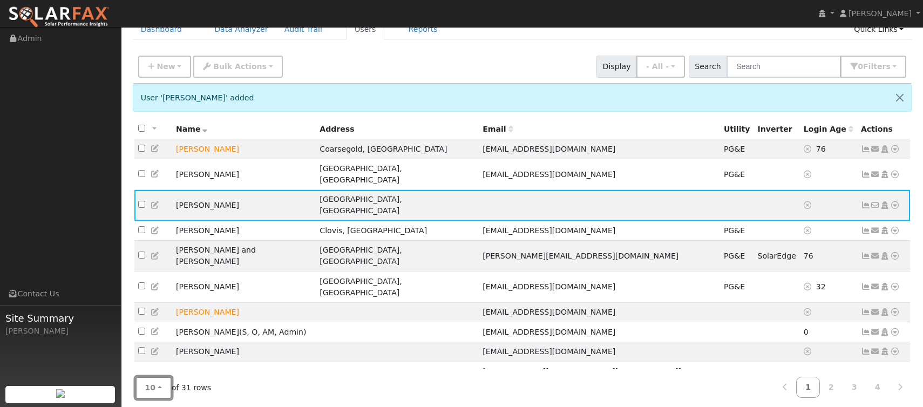
click at [159, 383] on button "10" at bounding box center [154, 388] width 36 height 22
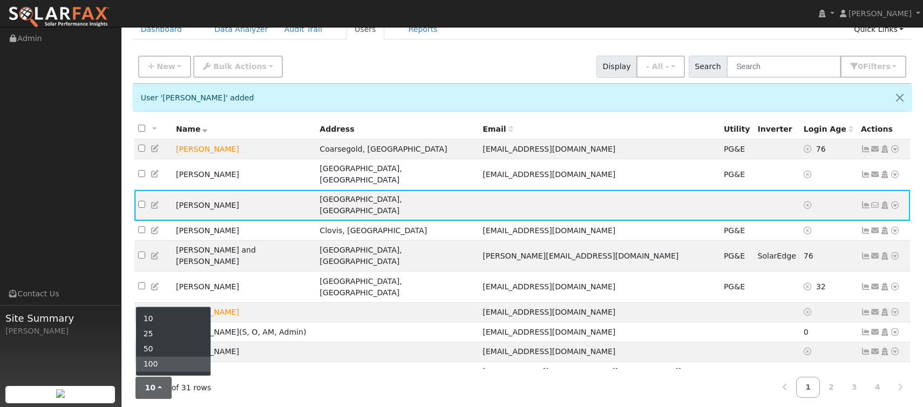
click at [161, 357] on link "100" at bounding box center [173, 364] width 75 height 15
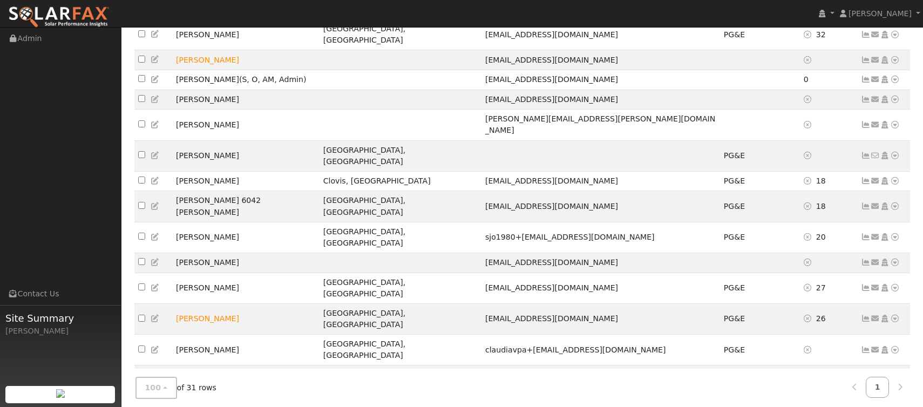
scroll to position [270, 0]
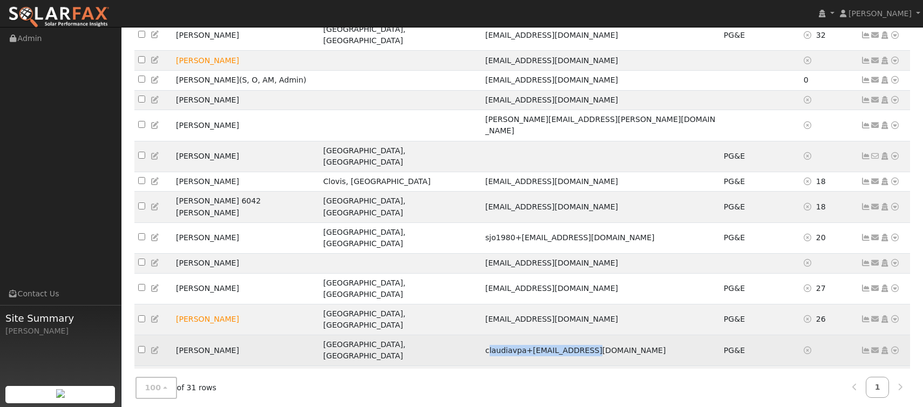
drag, startPoint x: 479, startPoint y: 241, endPoint x: 598, endPoint y: 246, distance: 118.9
click at [598, 335] on td "claudiavpa+12345@yahoo.com" at bounding box center [601, 350] width 239 height 31
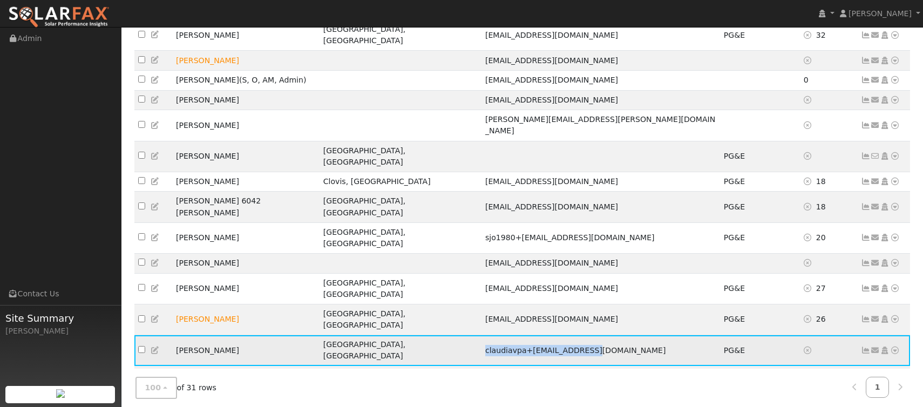
drag, startPoint x: 477, startPoint y: 241, endPoint x: 591, endPoint y: 243, distance: 113.4
click at [591, 335] on td "claudiavpa+12345@yahoo.com" at bounding box center [601, 350] width 239 height 31
copy span "claudiavpa+12345@yahoo.com"
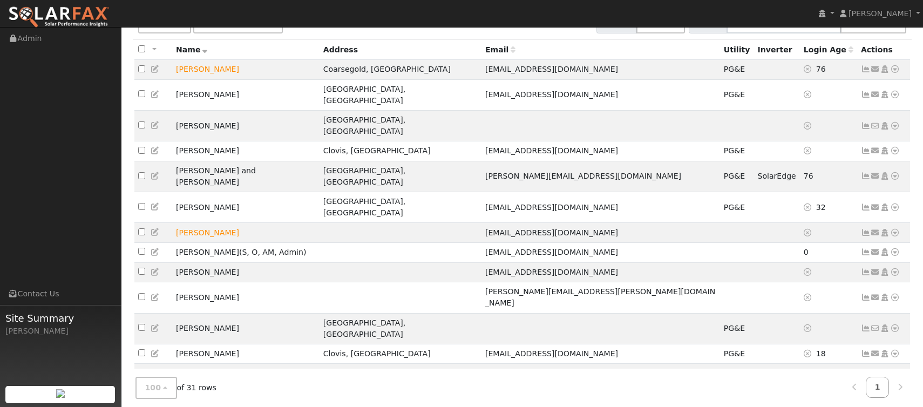
scroll to position [0, 0]
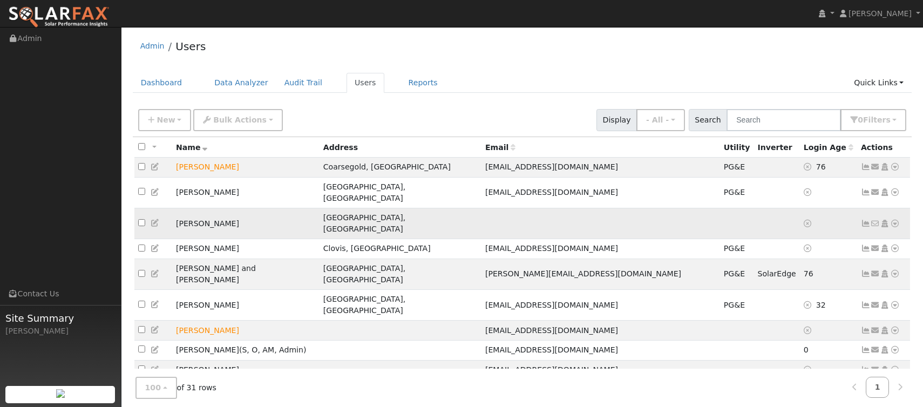
click at [153, 219] on icon at bounding box center [156, 223] width 10 height 8
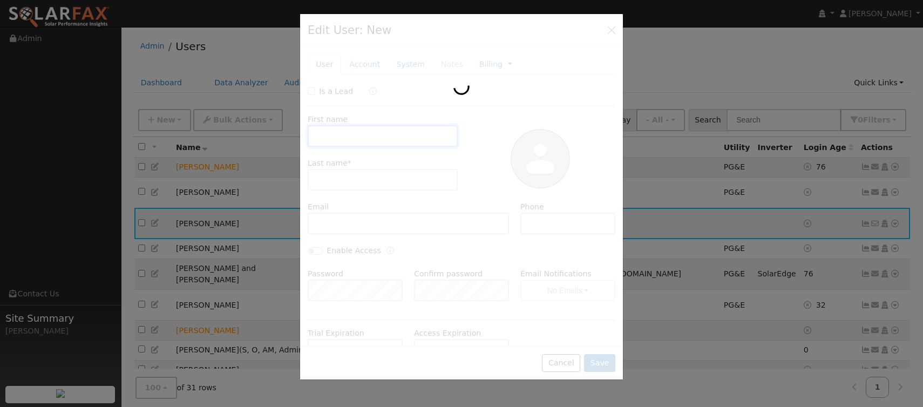
type input "Ana"
type input "Gabriella"
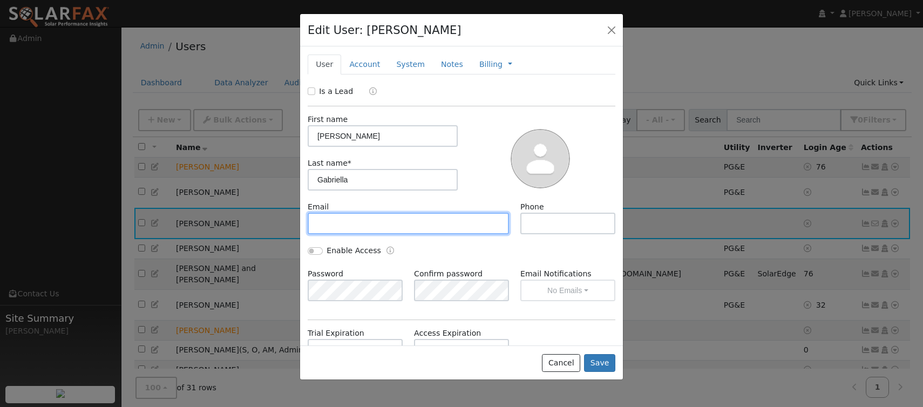
click at [387, 224] on input "text" at bounding box center [408, 224] width 201 height 22
paste input "claudiavpa+12345@yahoo.com"
click at [380, 224] on input "claudiavpa+12345@yahoo.com" at bounding box center [408, 224] width 201 height 22
type input "claudiavpa+12345678@yahoo.com"
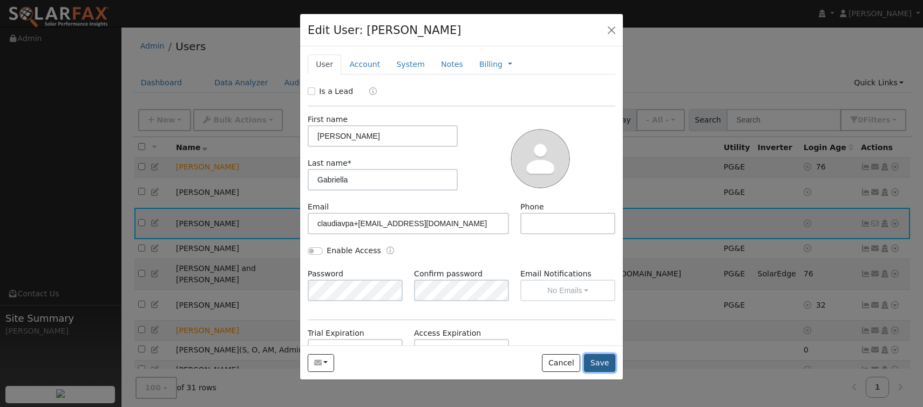
click at [598, 366] on button "Save" at bounding box center [599, 363] width 31 height 18
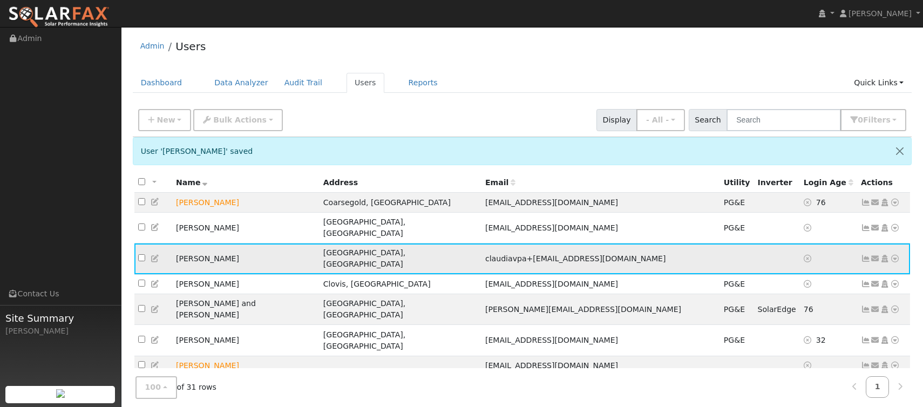
click at [894, 255] on icon at bounding box center [895, 259] width 10 height 8
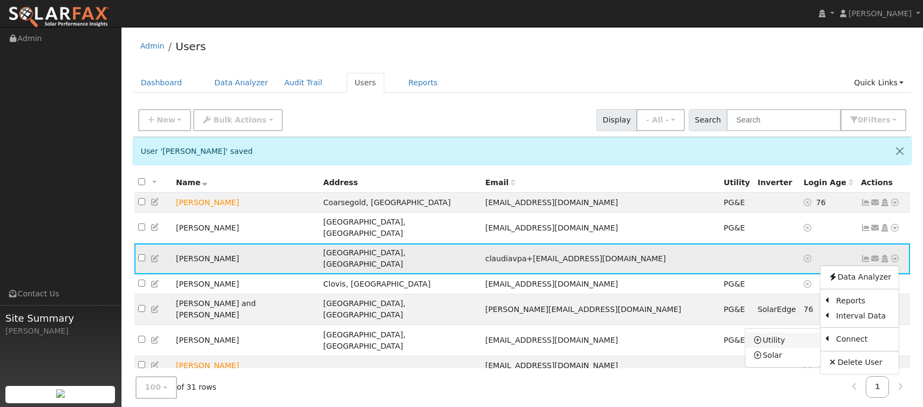
click at [795, 333] on link "Utility" at bounding box center [783, 340] width 75 height 15
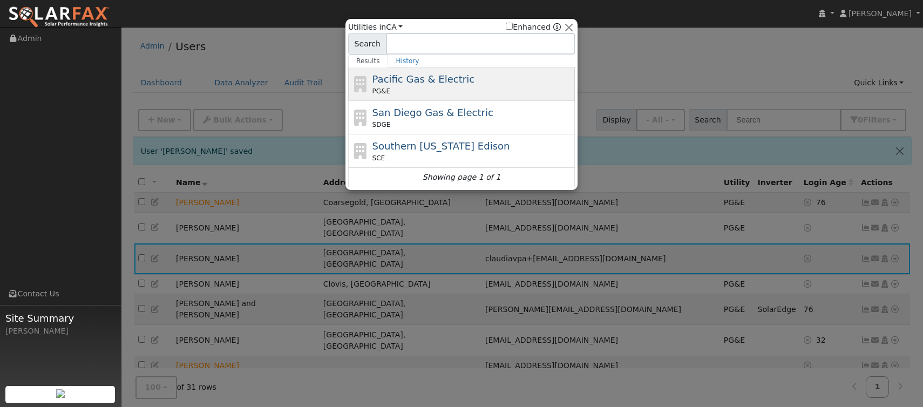
click at [449, 85] on span "Pacific Gas & Electric" at bounding box center [424, 78] width 102 height 11
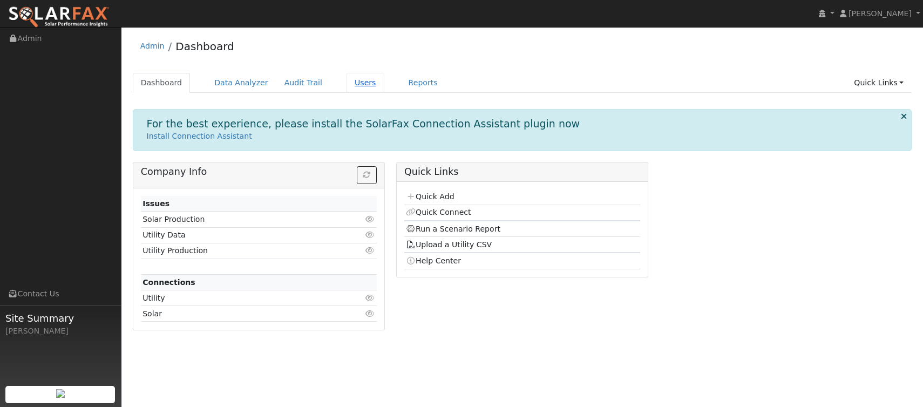
click at [350, 78] on link "Users" at bounding box center [366, 83] width 38 height 20
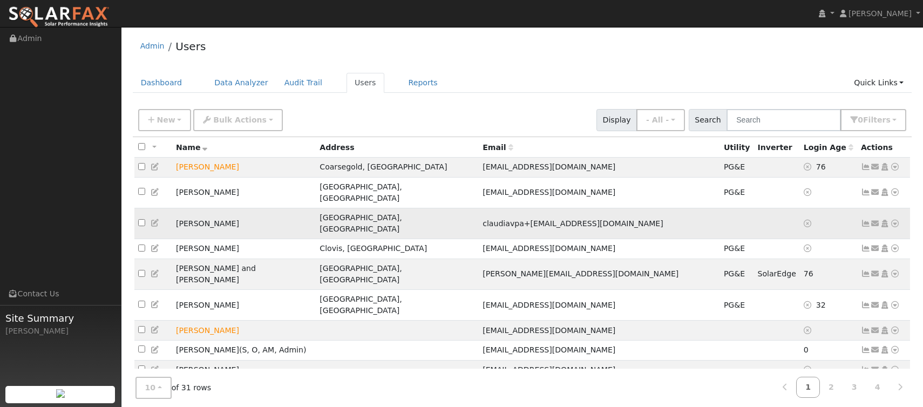
click at [153, 219] on icon at bounding box center [156, 223] width 10 height 8
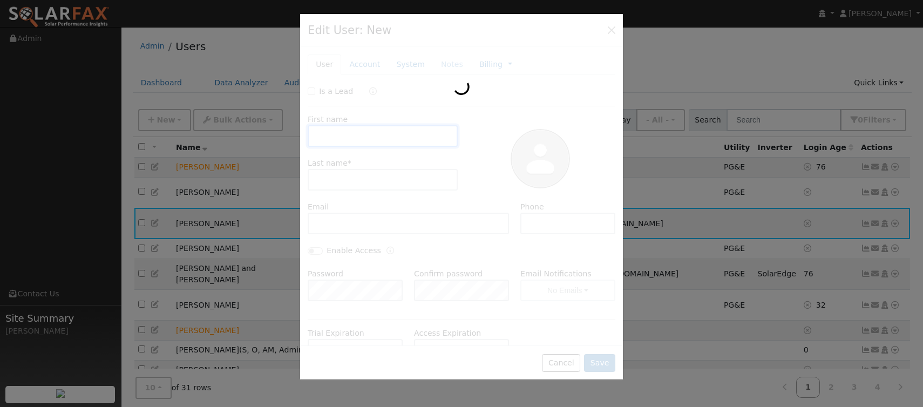
type input "Ana"
type input "Gabriella"
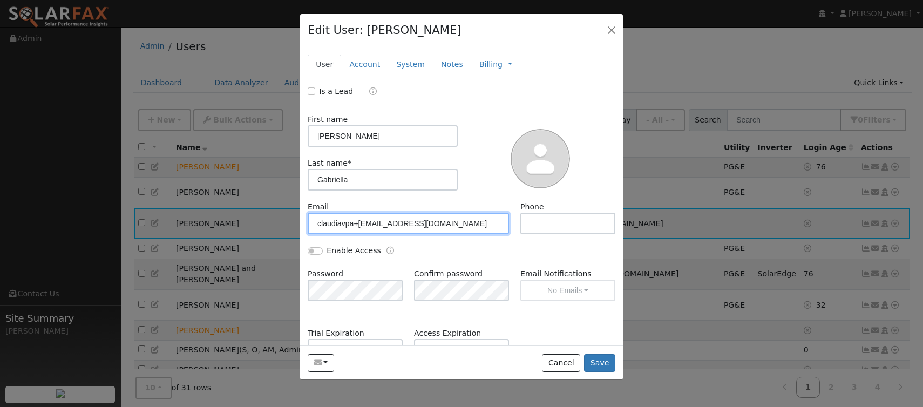
click at [321, 225] on input "claudiavpa+12345678@yahoo.com" at bounding box center [408, 224] width 201 height 22
type input "laudiavpa+[EMAIL_ADDRESS][DOMAIN_NAME]"
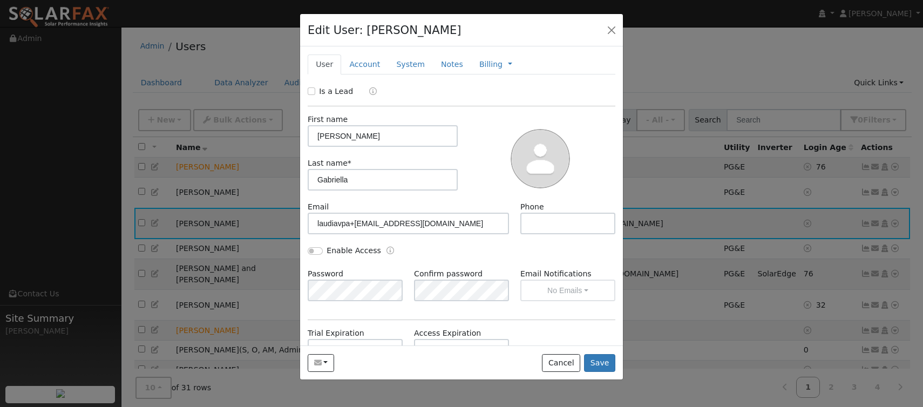
click at [523, 247] on div "Enable Access" at bounding box center [461, 256] width 319 height 23
click at [604, 362] on button "Save" at bounding box center [599, 363] width 31 height 18
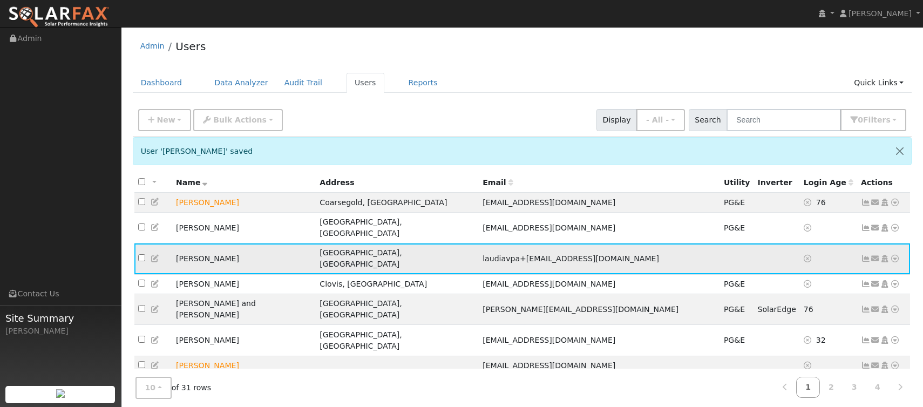
click at [897, 255] on icon at bounding box center [895, 259] width 10 height 8
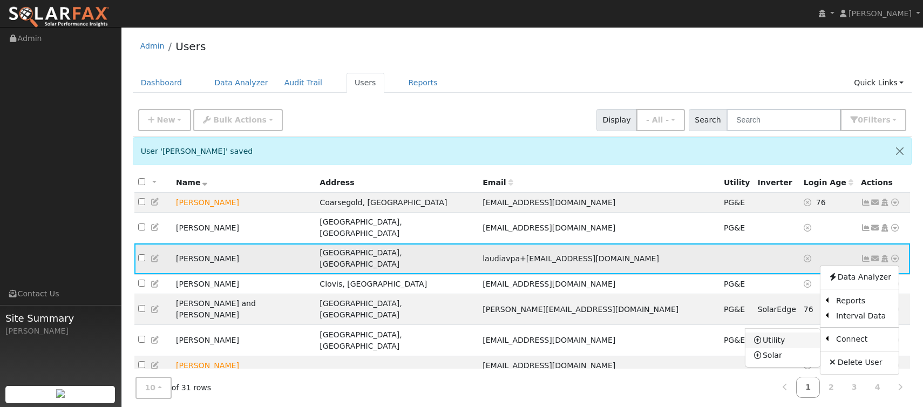
click at [798, 333] on link "Utility" at bounding box center [783, 340] width 75 height 15
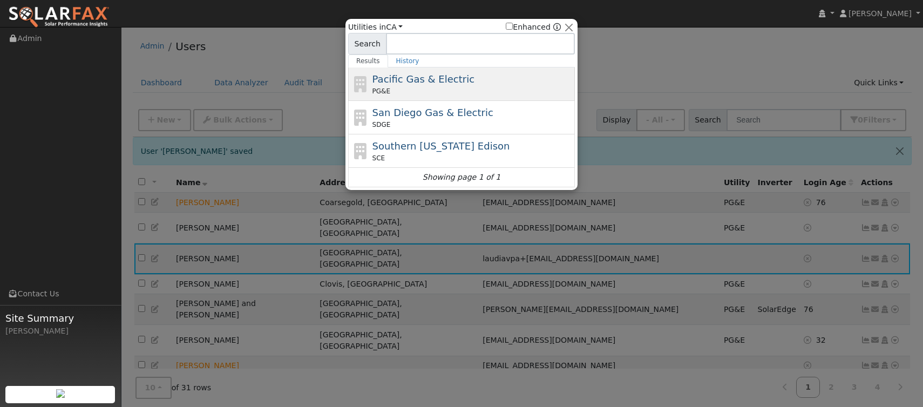
click at [444, 81] on span "Pacific Gas & Electric" at bounding box center [424, 78] width 102 height 11
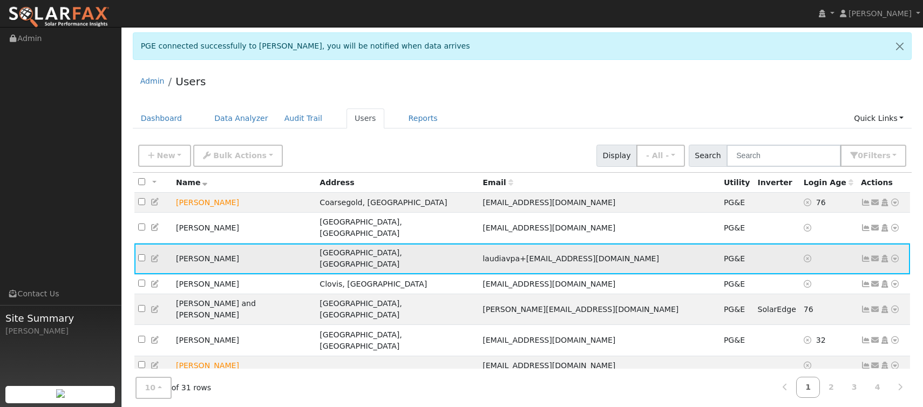
click at [895, 255] on icon at bounding box center [895, 259] width 10 height 8
click at [853, 270] on link "Data Analyzer" at bounding box center [860, 277] width 78 height 15
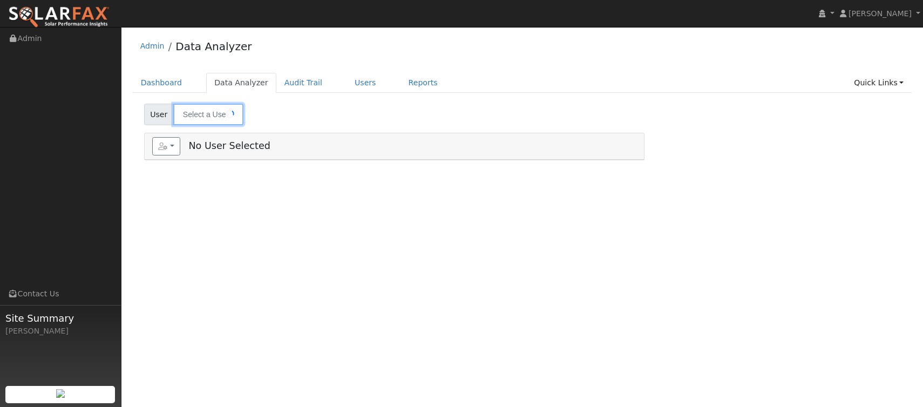
type input "[PERSON_NAME]"
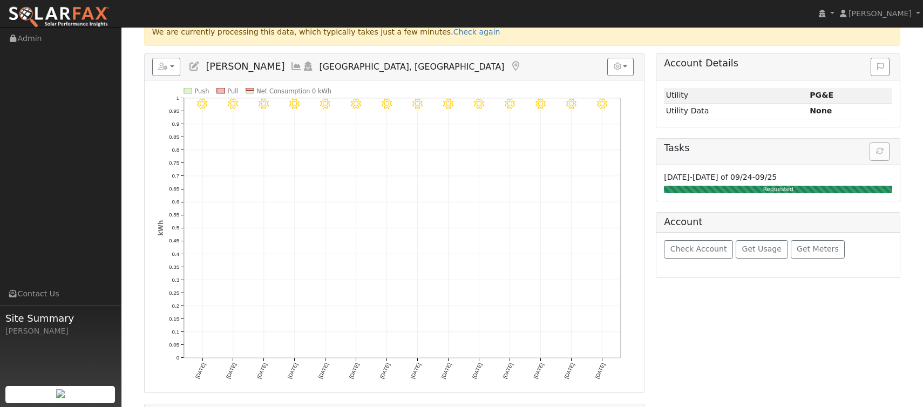
scroll to position [133, 0]
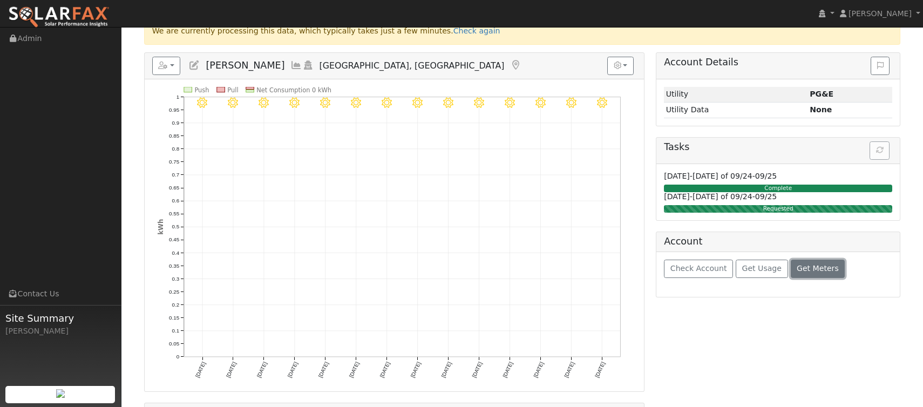
click at [820, 266] on span "Get Meters" at bounding box center [818, 268] width 42 height 9
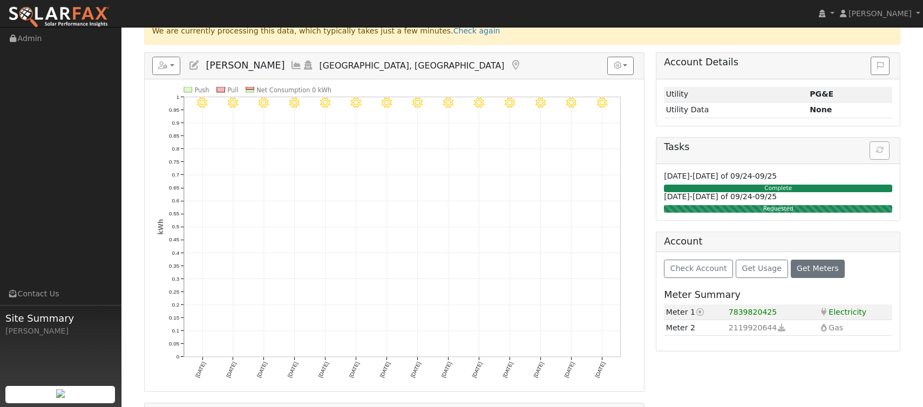
click at [764, 313] on span "7839820425" at bounding box center [753, 312] width 49 height 9
click at [713, 272] on span "Check Account" at bounding box center [699, 268] width 57 height 9
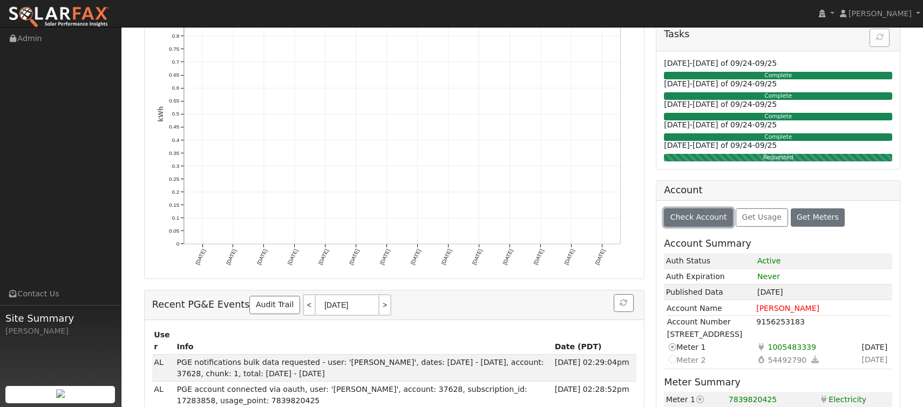
scroll to position [247, 0]
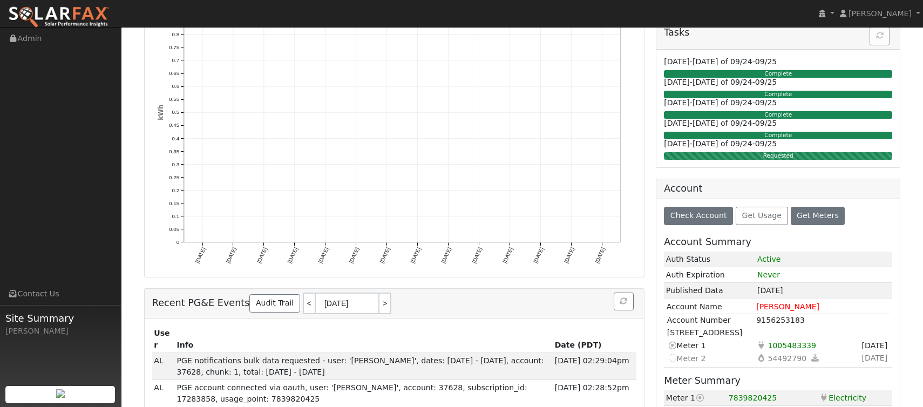
drag, startPoint x: 667, startPoint y: 333, endPoint x: 812, endPoint y: 328, distance: 144.3
click at [812, 328] on td "5397 W Pontiac Way, Fresno, CA 93722" at bounding box center [779, 333] width 224 height 12
copy td "5397 W Pontiac Way, Fresno, CA 93722"
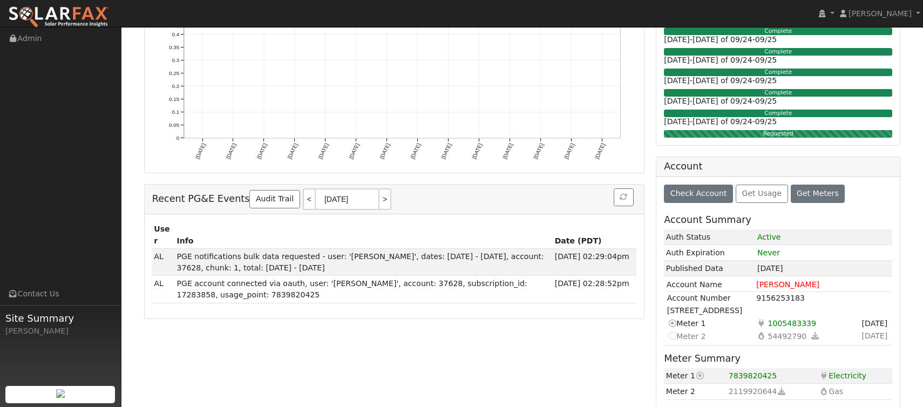
scroll to position [365, 0]
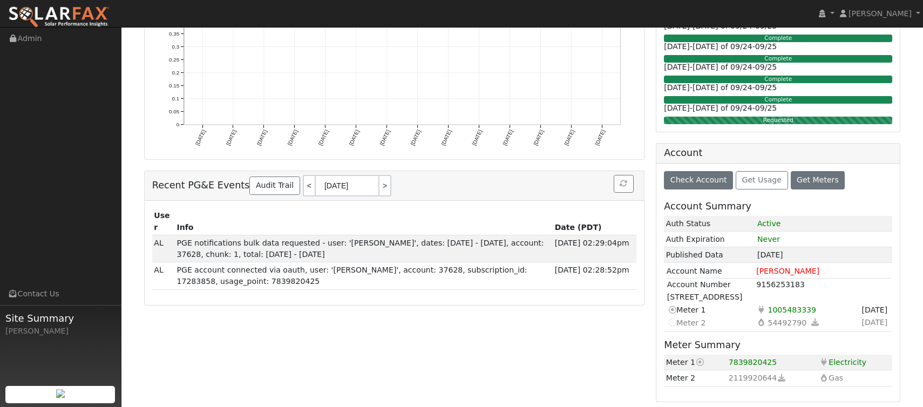
click at [677, 300] on td "5397 W Pontiac Way, Fresno, CA 93722" at bounding box center [779, 297] width 224 height 12
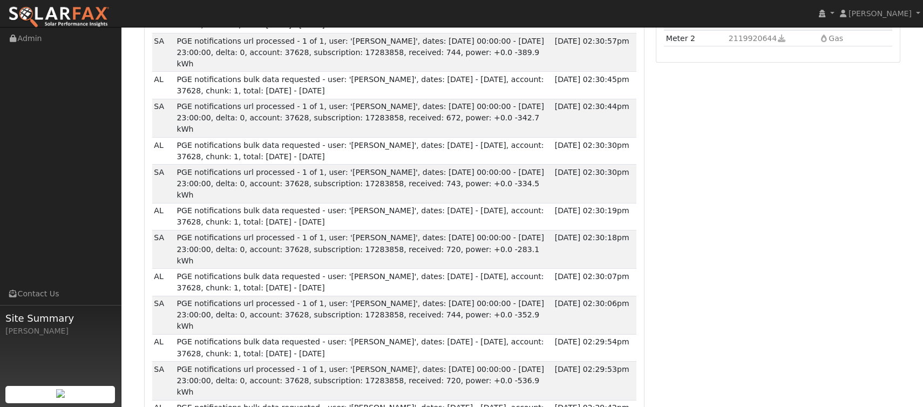
scroll to position [0, 0]
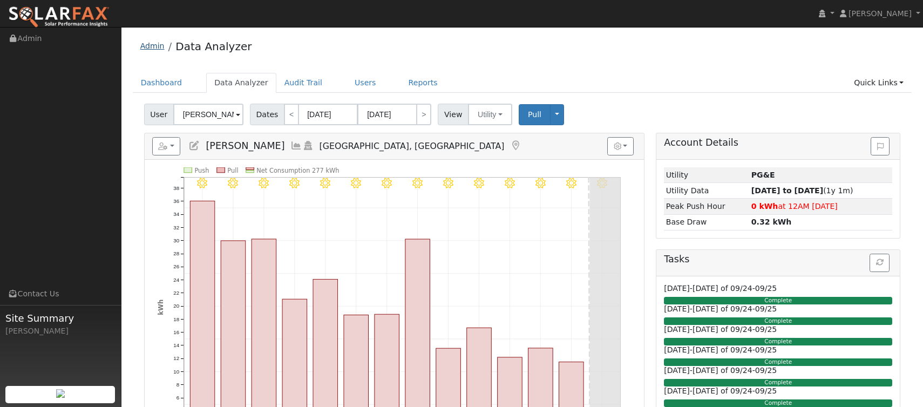
click at [153, 47] on link "Admin" at bounding box center [152, 46] width 24 height 9
